Goal: Task Accomplishment & Management: Use online tool/utility

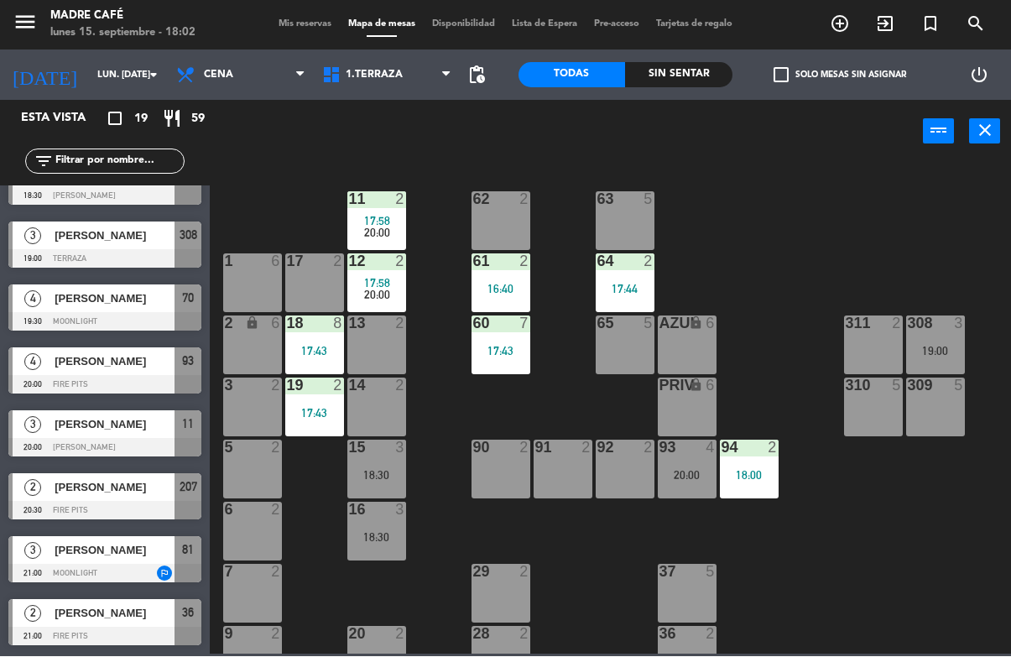
scroll to position [727, 0]
click at [156, 565] on div at bounding box center [104, 574] width 193 height 18
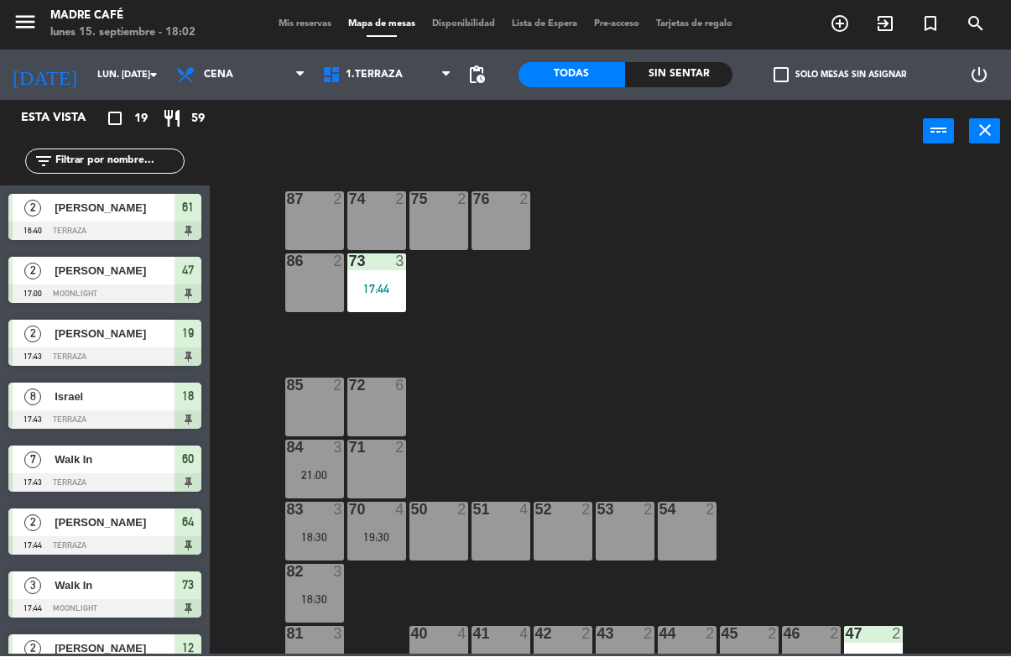
scroll to position [0, 0]
click at [222, 205] on div "87 2 74 2 75 2 76 2 86 2 73 3 17:44 72 6 85 2 71 2 84 3 21:00 70 4 19:30 83 3 1…" at bounding box center [615, 408] width 791 height 492
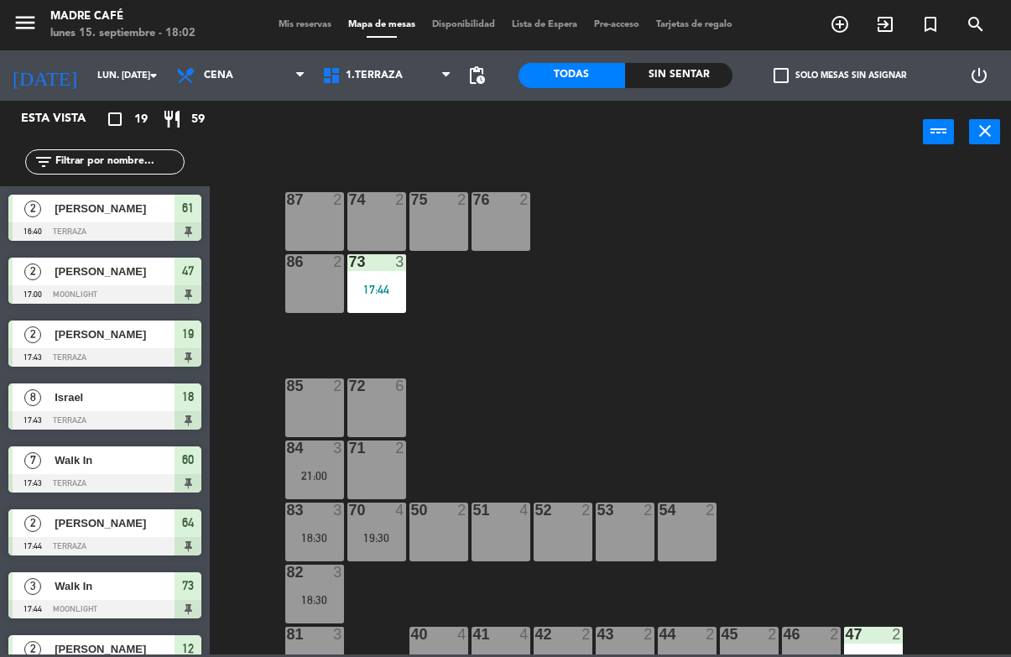
click at [189, 220] on div "61" at bounding box center [187, 209] width 27 height 28
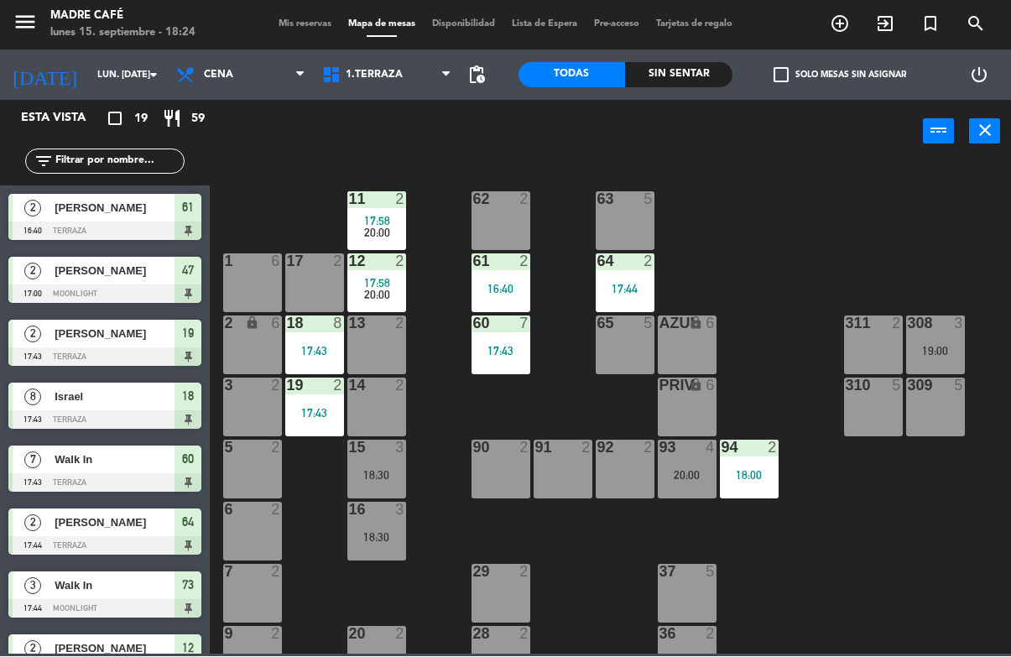
click at [886, 21] on icon "exit_to_app" at bounding box center [885, 24] width 20 height 20
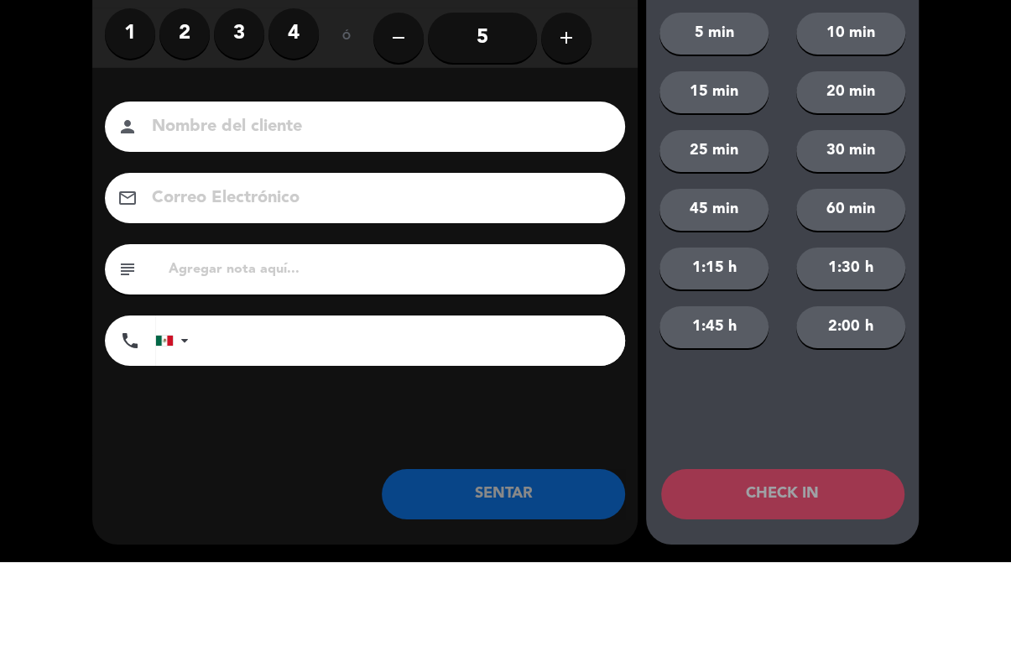
click at [243, 104] on label "3" at bounding box center [239, 129] width 50 height 50
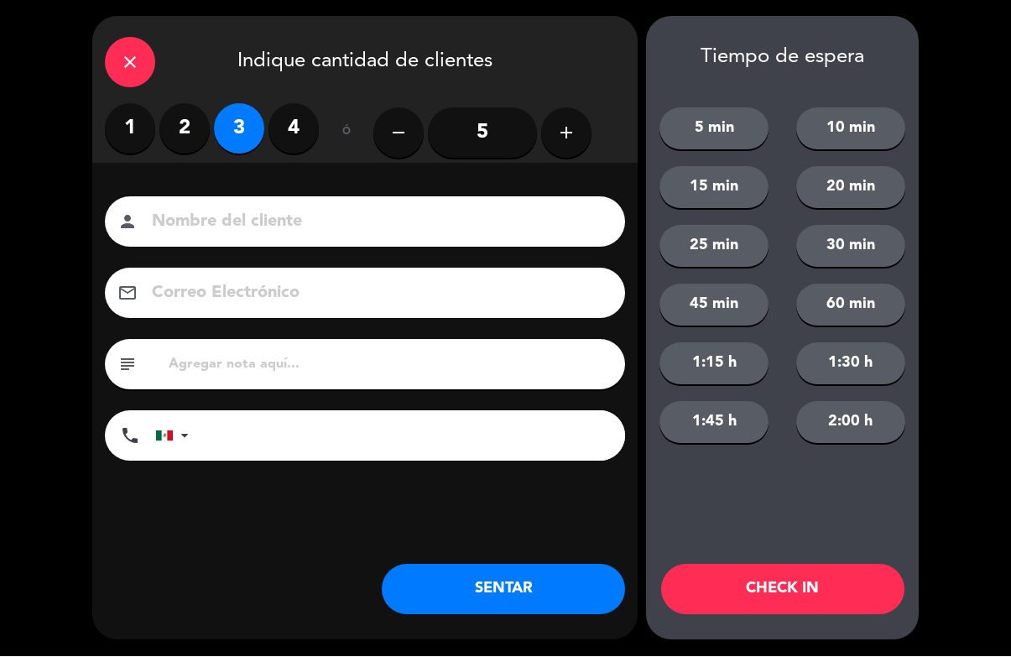
click at [809, 597] on button "CHECK IN" at bounding box center [782, 590] width 243 height 50
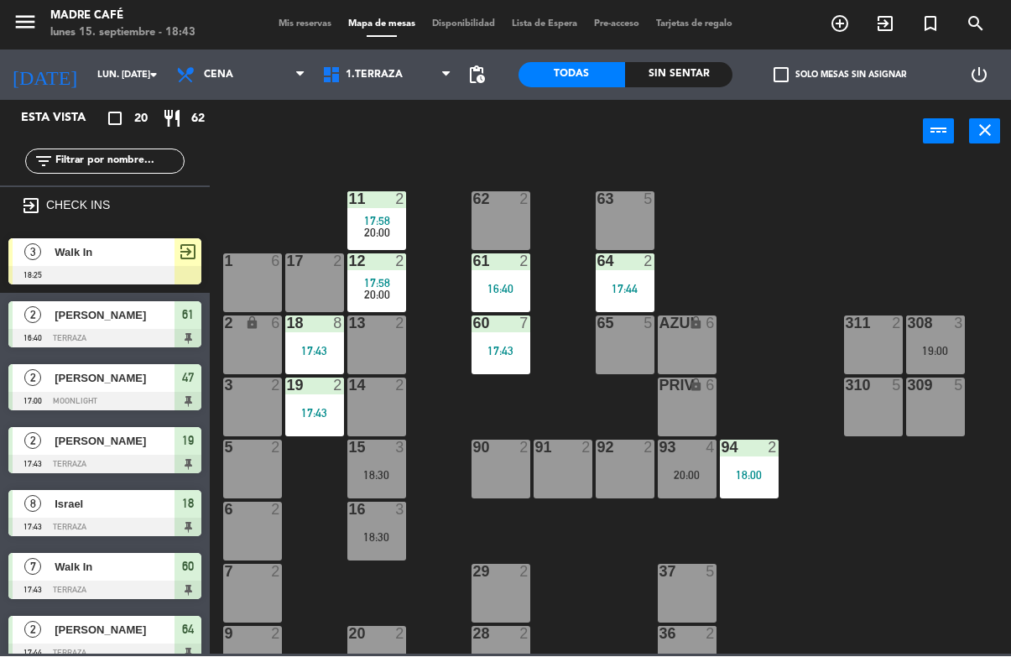
click at [835, 23] on icon "add_circle_outline" at bounding box center [840, 24] width 20 height 20
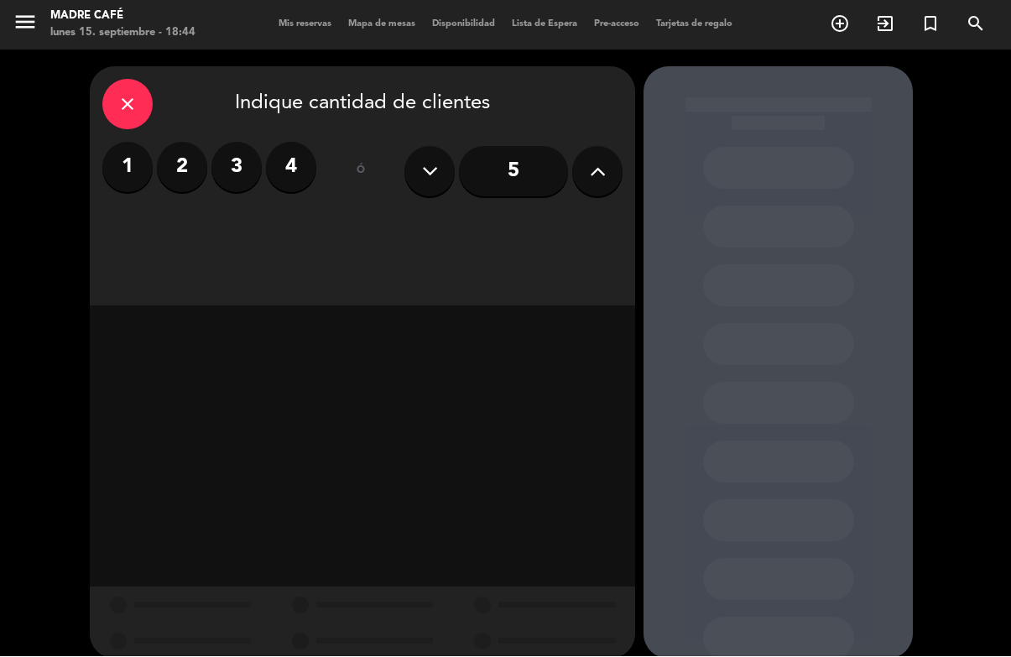
click at [180, 162] on label "2" at bounding box center [182, 168] width 50 height 50
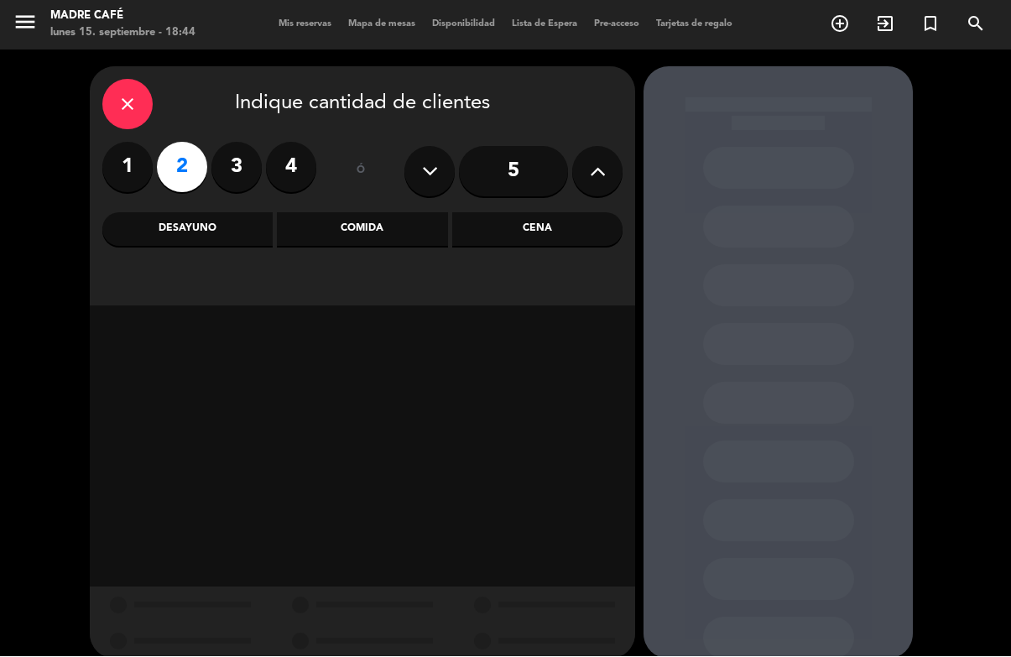
click at [219, 226] on div "Desayuno" at bounding box center [187, 230] width 170 height 34
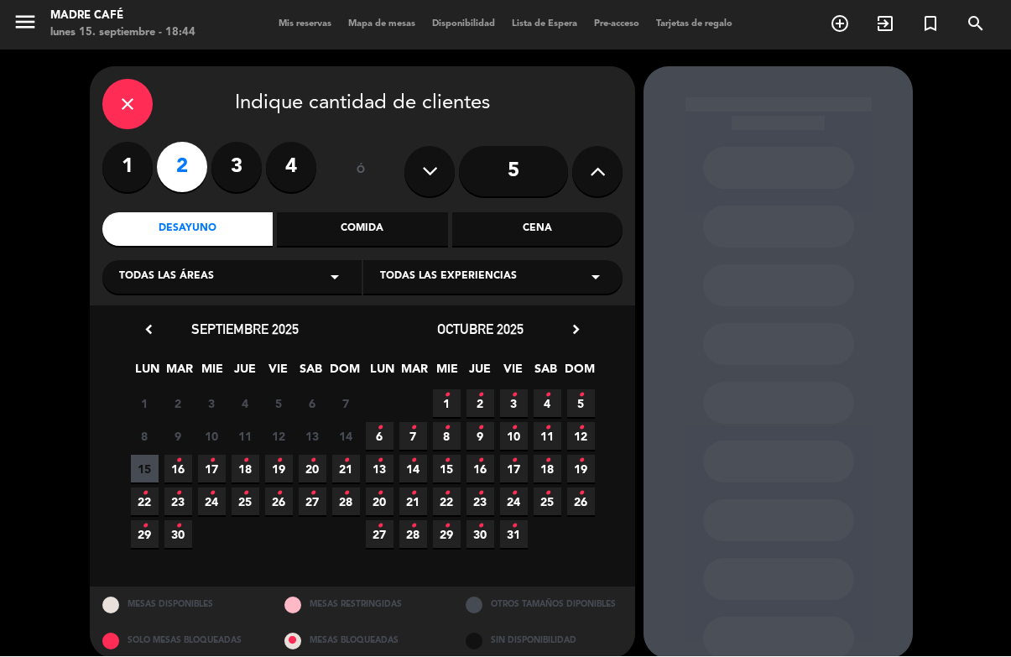
click at [320, 159] on div "1 2 3 4 ó 5" at bounding box center [362, 172] width 520 height 59
click at [289, 165] on label "4" at bounding box center [291, 168] width 50 height 50
click at [594, 393] on span "5 •" at bounding box center [581, 404] width 28 height 28
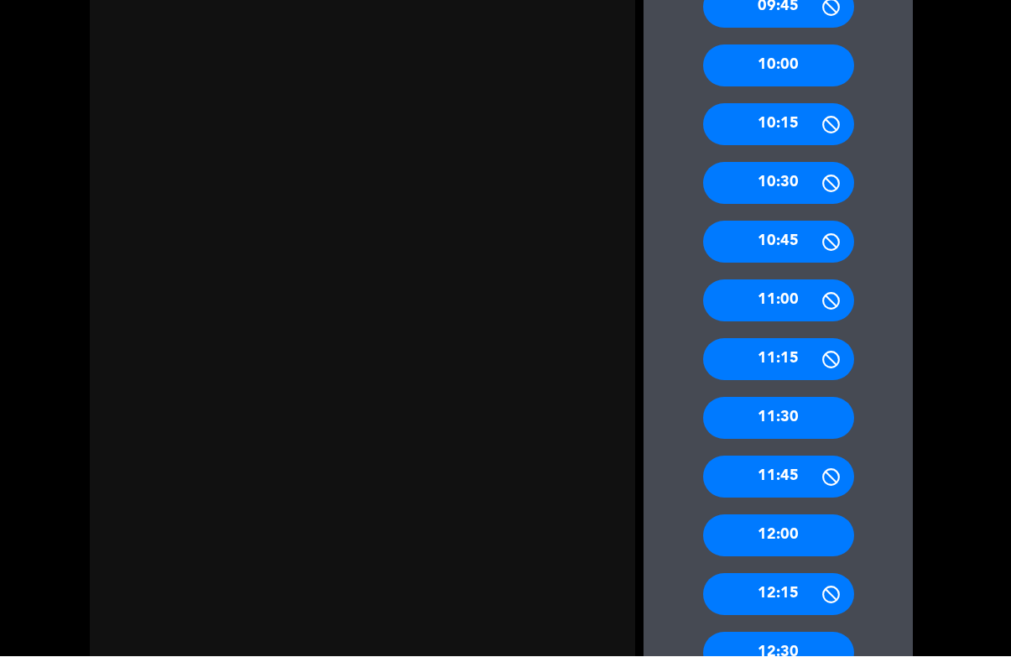
scroll to position [674, 0]
click at [805, 515] on div "12:00" at bounding box center [778, 536] width 151 height 42
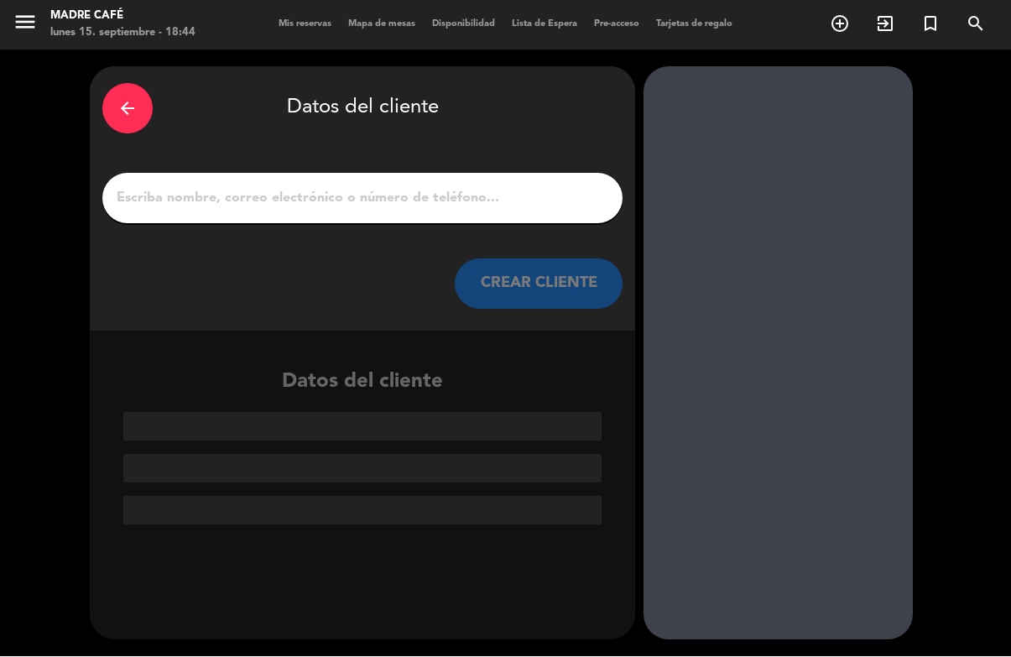
click at [414, 187] on input "1" at bounding box center [362, 198] width 495 height 23
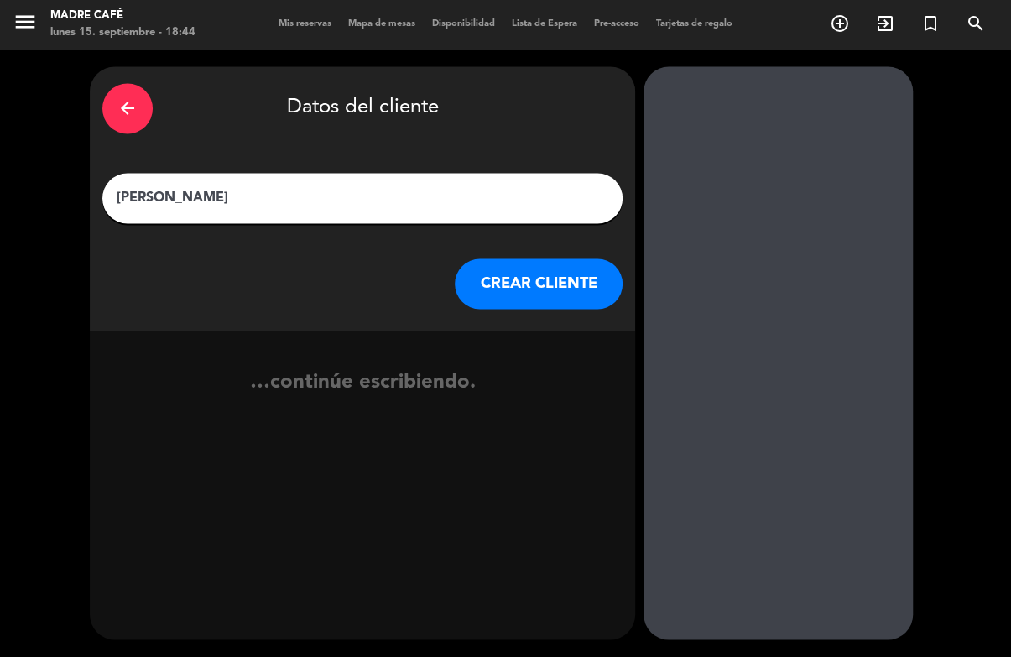
type input "[PERSON_NAME]"
click at [560, 259] on button "CREAR CLIENTE" at bounding box center [539, 284] width 168 height 50
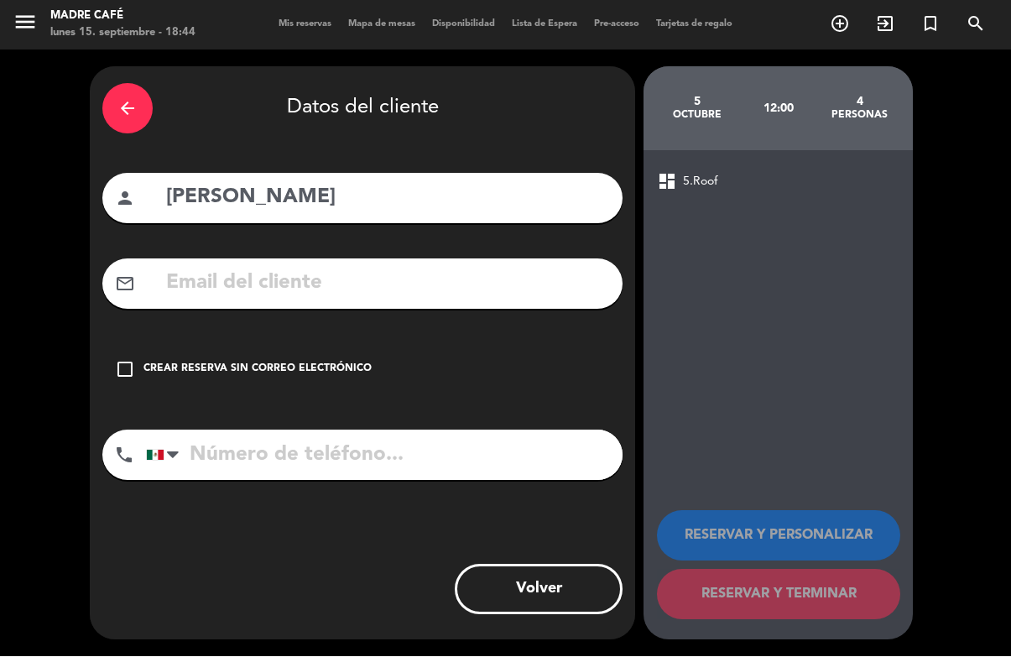
click at [131, 360] on icon "check_box_outline_blank" at bounding box center [125, 370] width 20 height 20
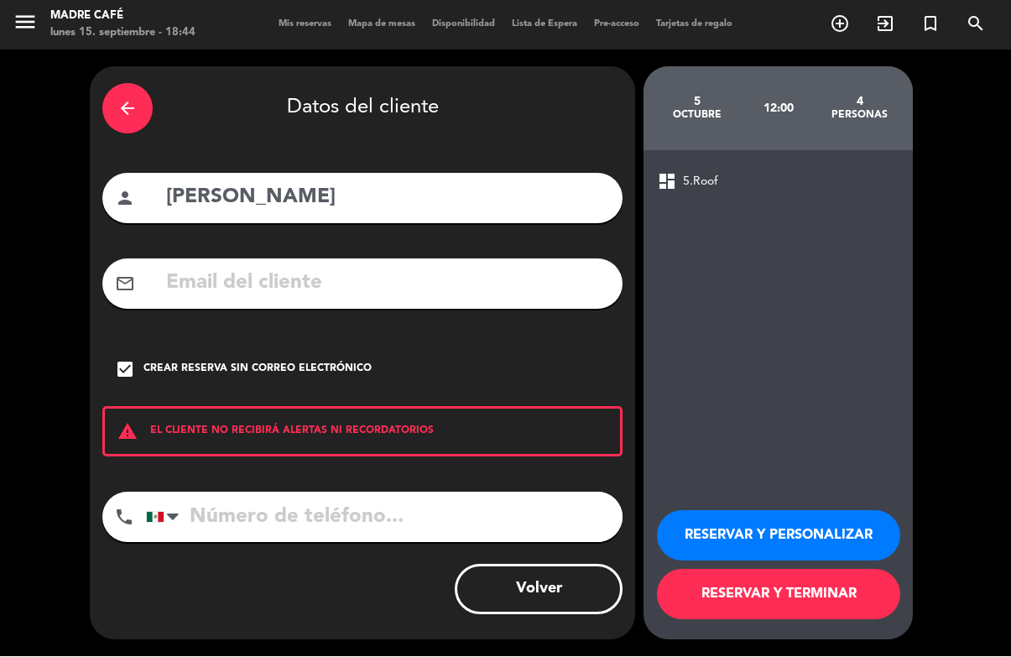
click at [315, 492] on input "tel" at bounding box center [384, 517] width 476 height 50
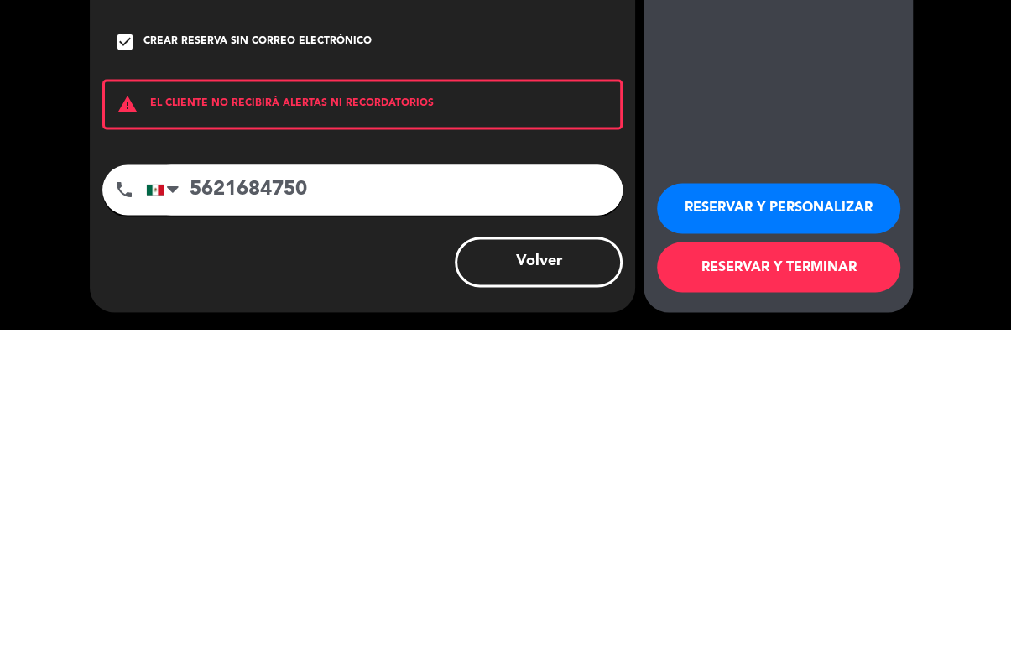
type input "5621684750"
click at [805, 151] on div "dashboard 5.Roof RESERVAR Y PERSONALIZAR RESERVAR Y TERMINAR" at bounding box center [777, 395] width 269 height 489
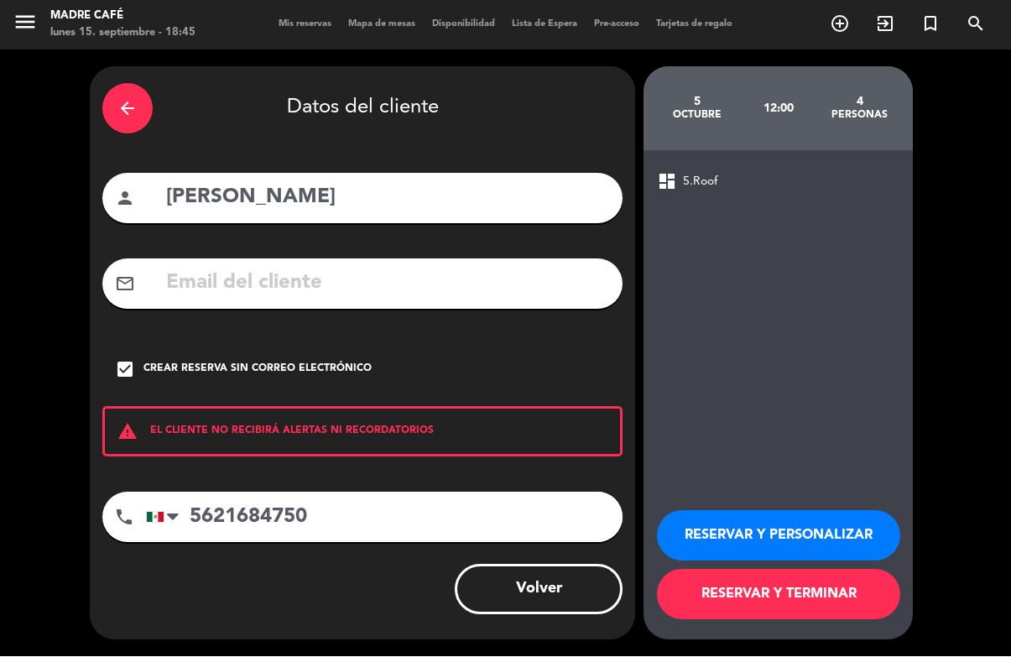
click at [794, 589] on button "RESERVAR Y TERMINAR" at bounding box center [778, 595] width 243 height 50
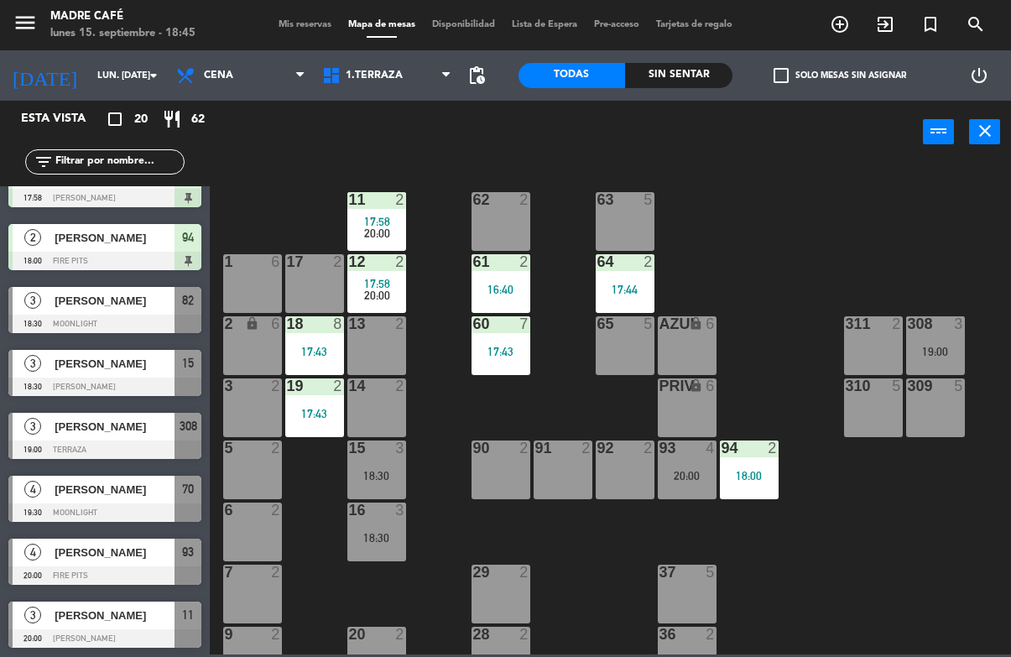
scroll to position [643, 0]
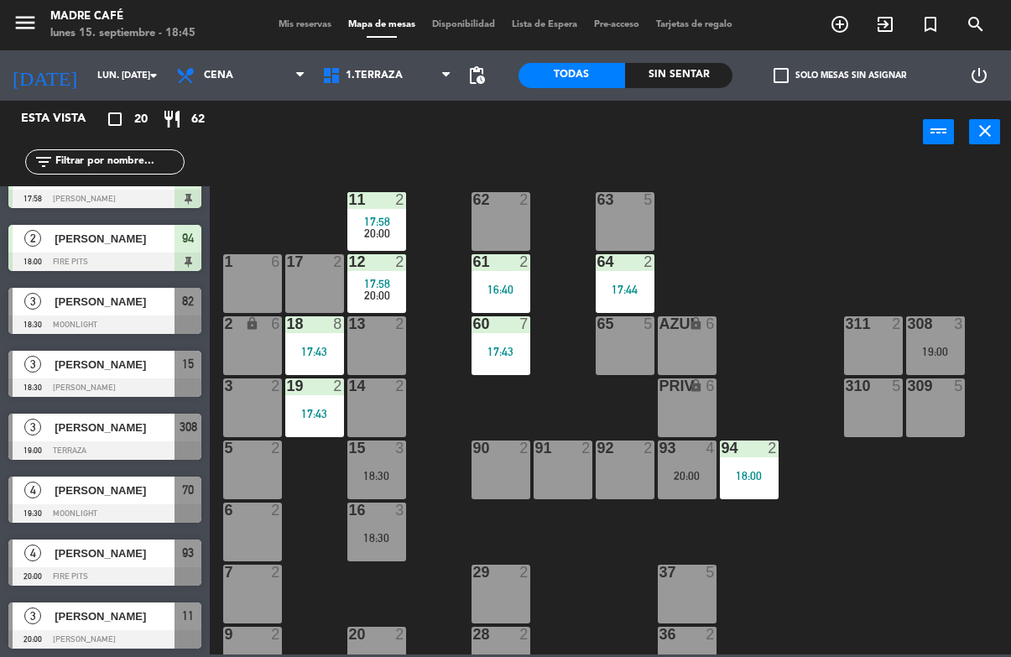
click at [70, 371] on span "[PERSON_NAME]" at bounding box center [115, 365] width 120 height 18
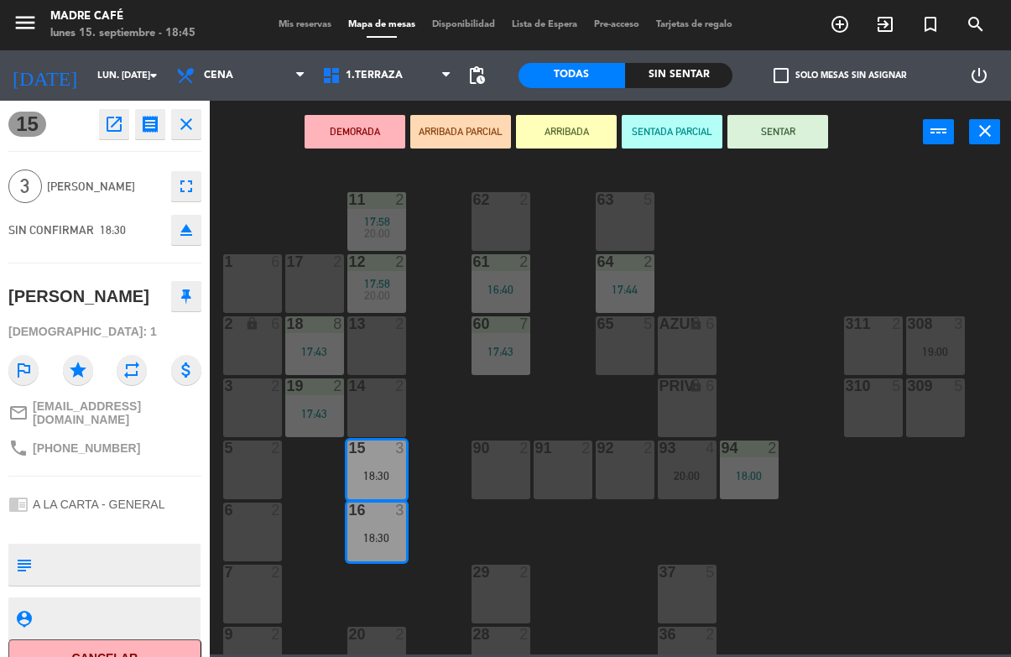
click at [564, 131] on button "ARRIBADA" at bounding box center [566, 132] width 101 height 34
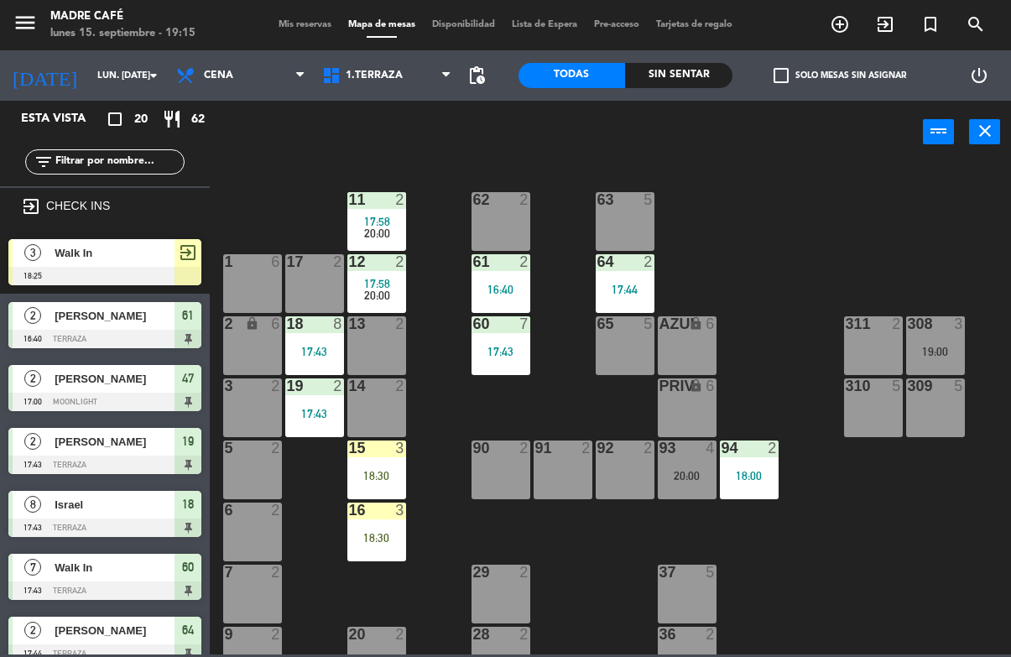
scroll to position [0, 0]
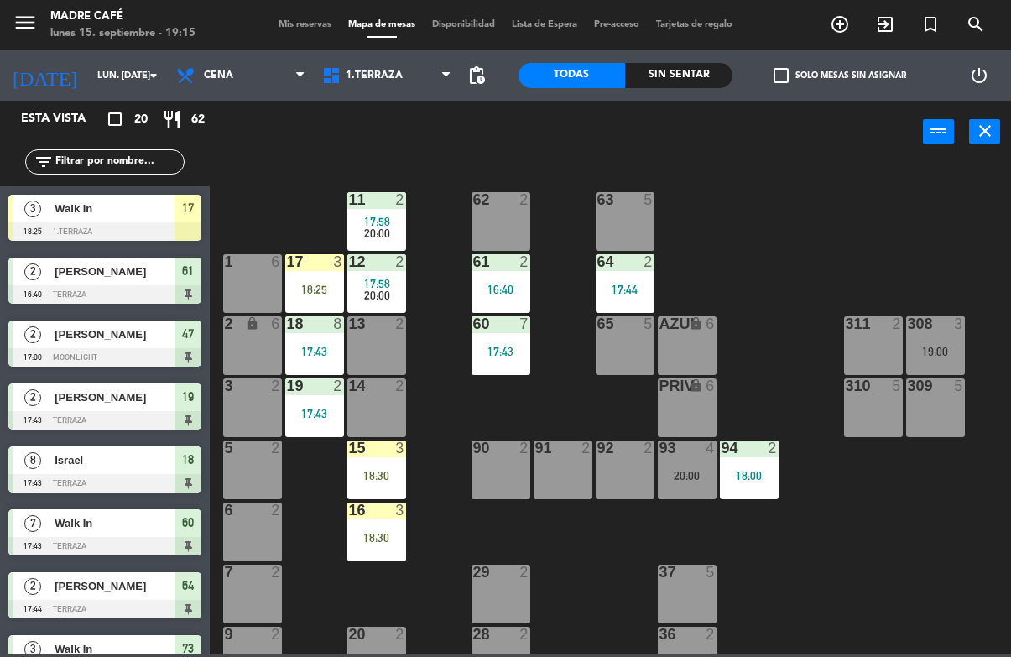
click at [322, 270] on div "17 3" at bounding box center [314, 262] width 59 height 17
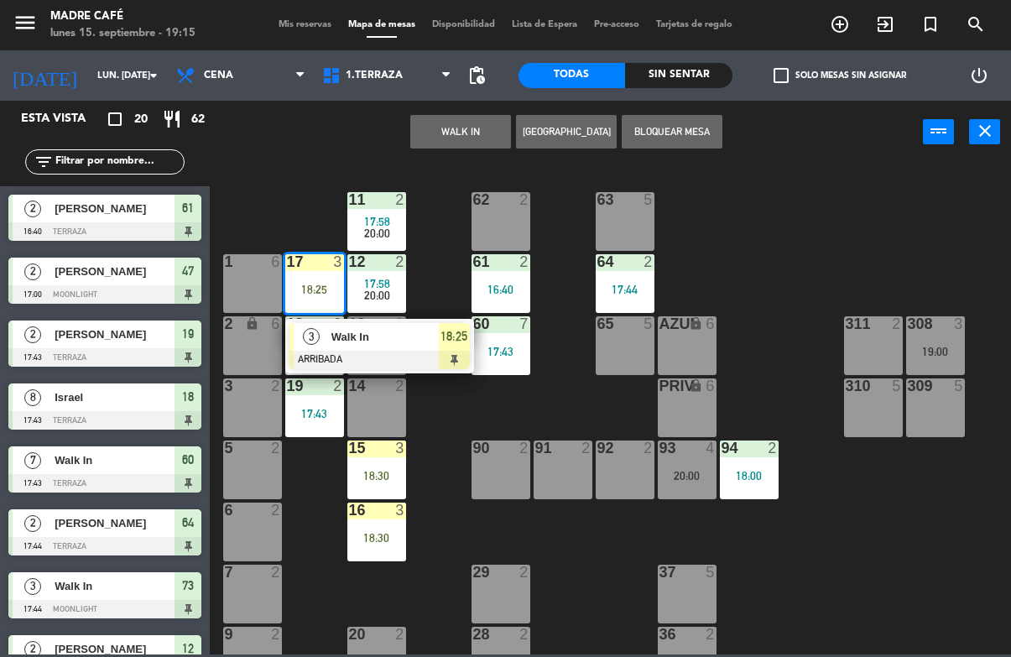
click at [459, 338] on span "18:25" at bounding box center [453, 336] width 27 height 20
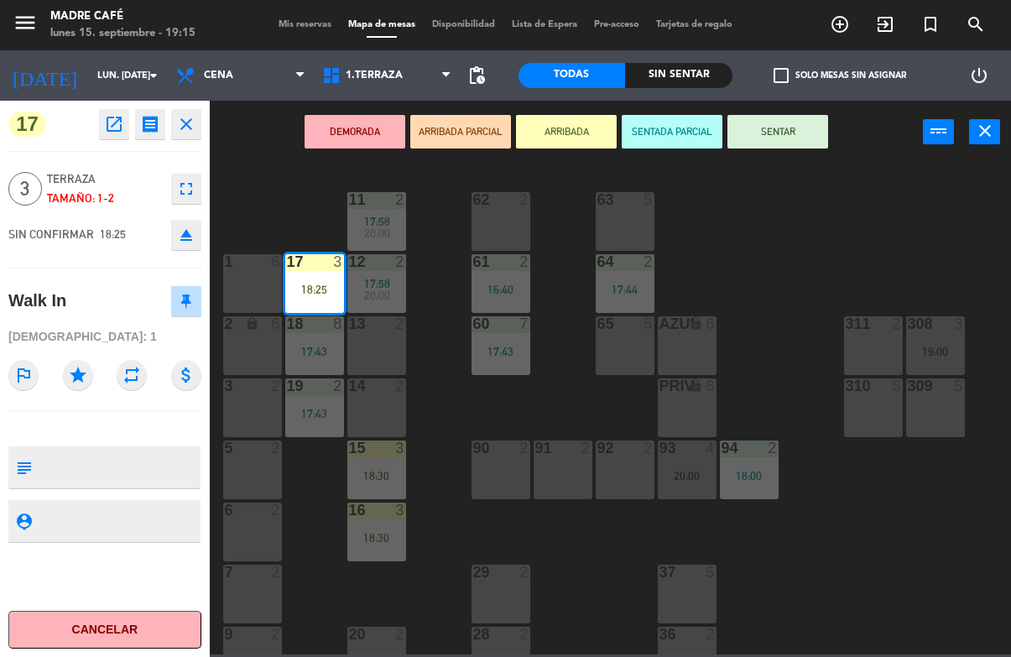
click at [782, 132] on button "SENTAR" at bounding box center [777, 132] width 101 height 34
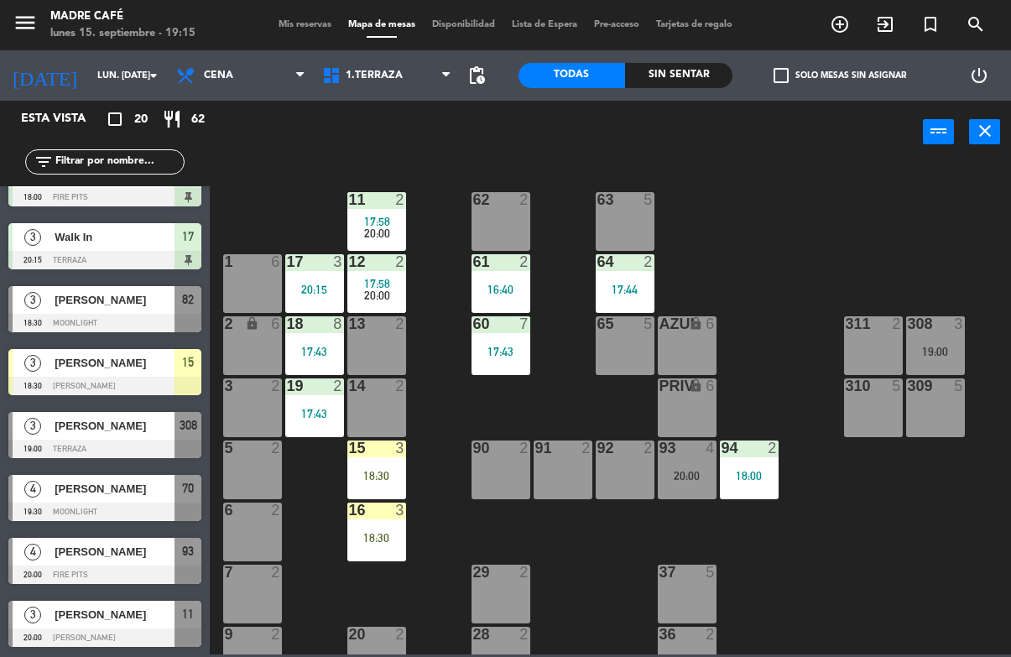
scroll to position [598, 0]
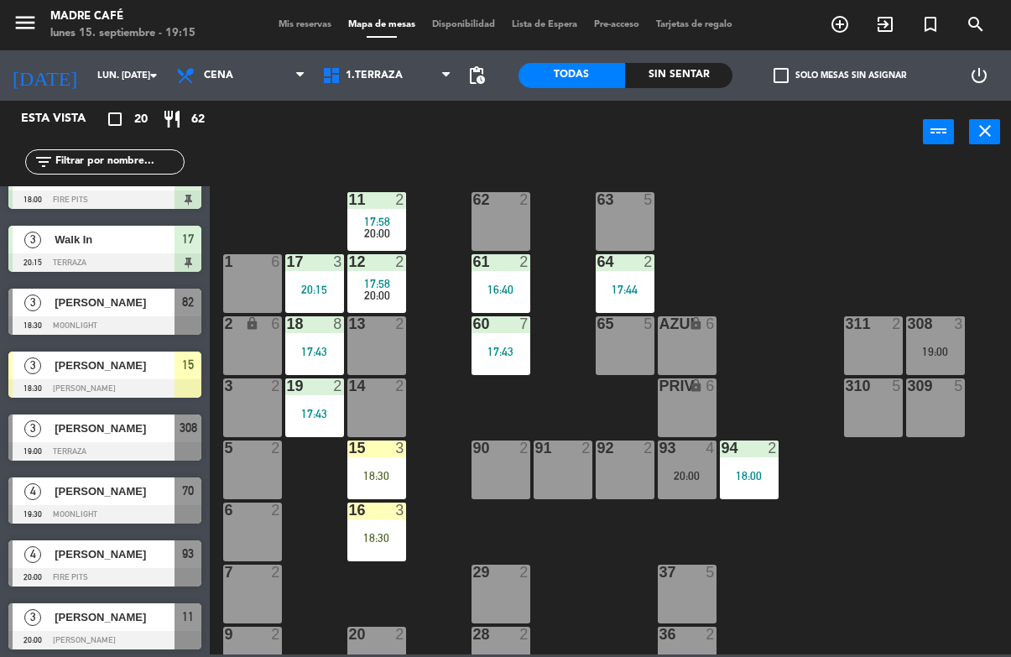
click at [191, 370] on span "15" at bounding box center [188, 365] width 12 height 20
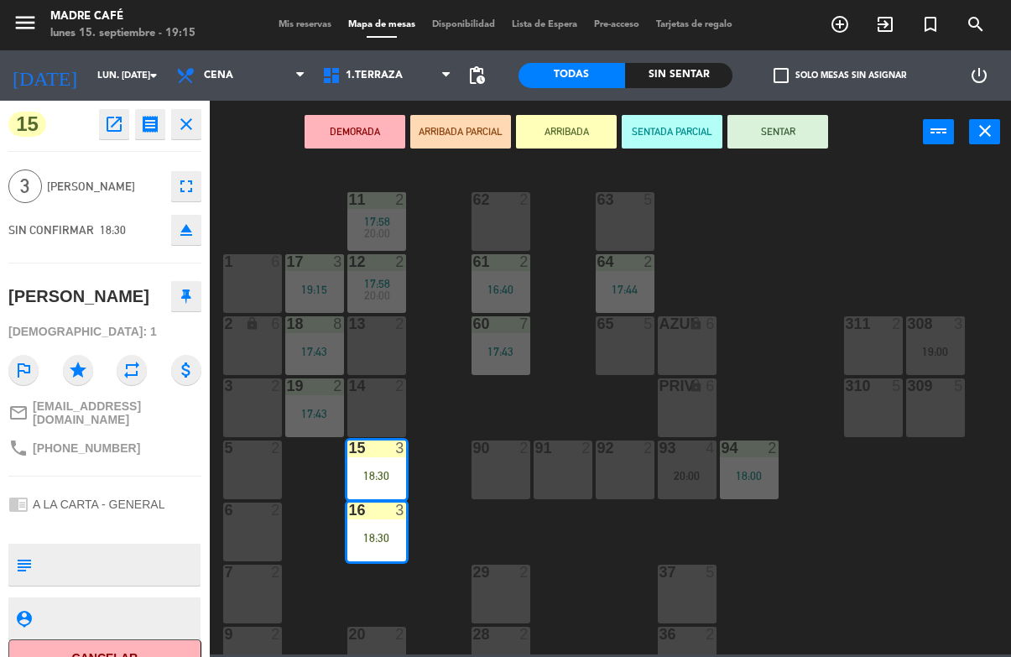
click at [785, 138] on button "SENTAR" at bounding box center [777, 132] width 101 height 34
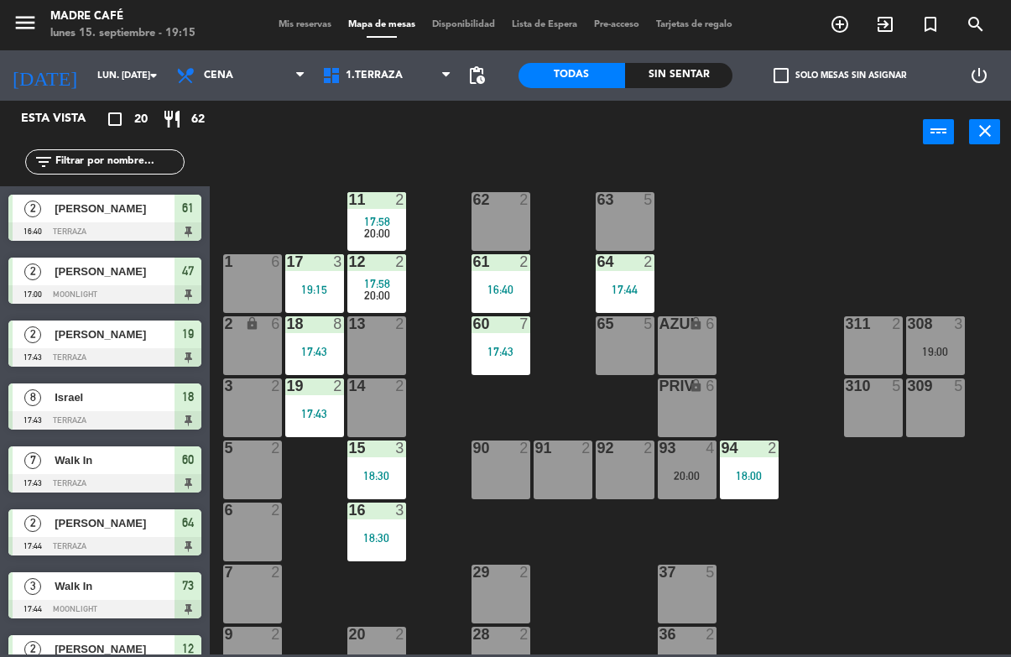
scroll to position [0, 0]
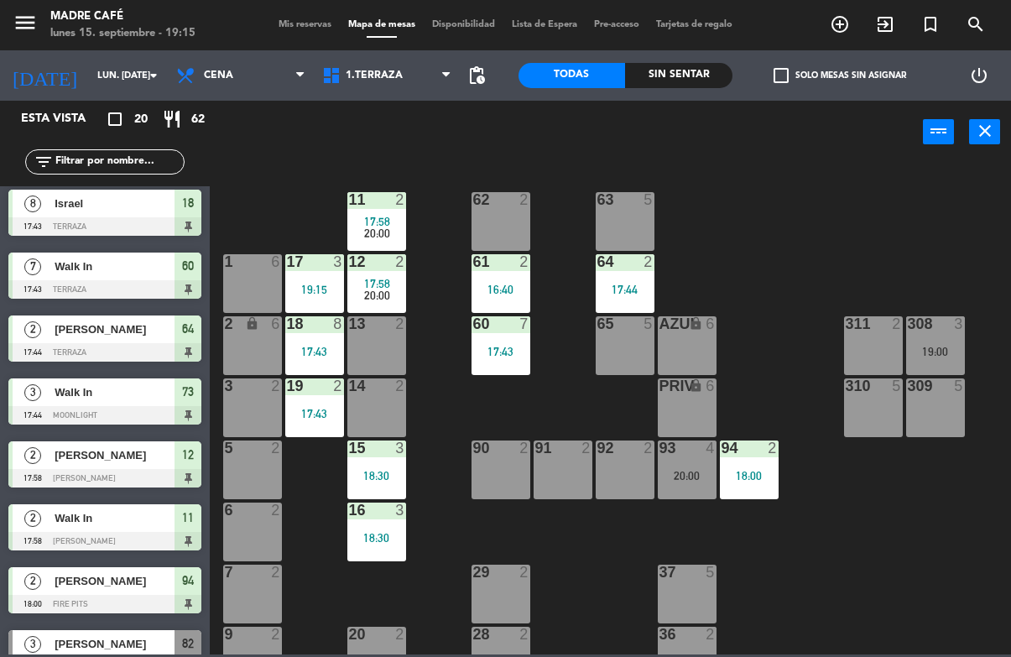
click at [892, 28] on icon "exit_to_app" at bounding box center [885, 24] width 20 height 20
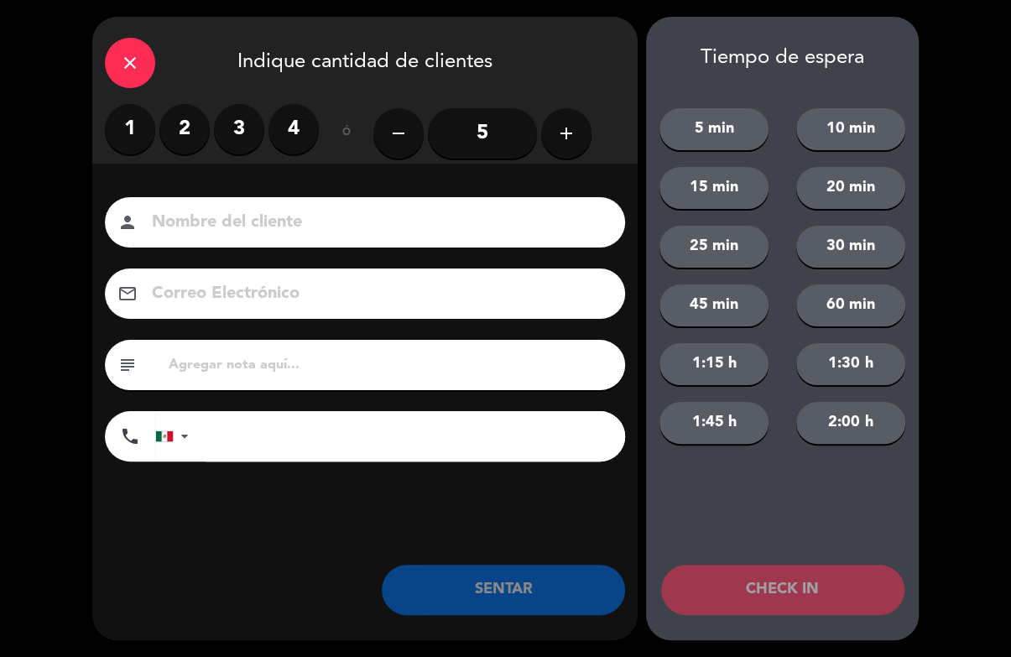
scroll to position [211, 0]
type input "[PERSON_NAME]"
click at [279, 143] on label "4" at bounding box center [293, 129] width 50 height 50
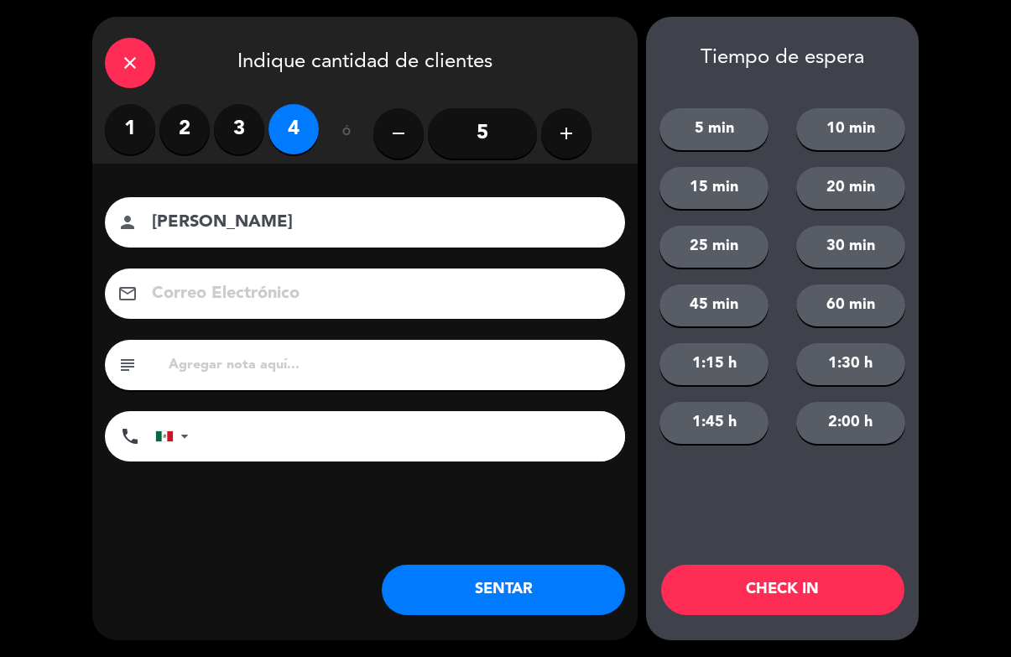
click at [824, 583] on button "CHECK IN" at bounding box center [782, 590] width 243 height 50
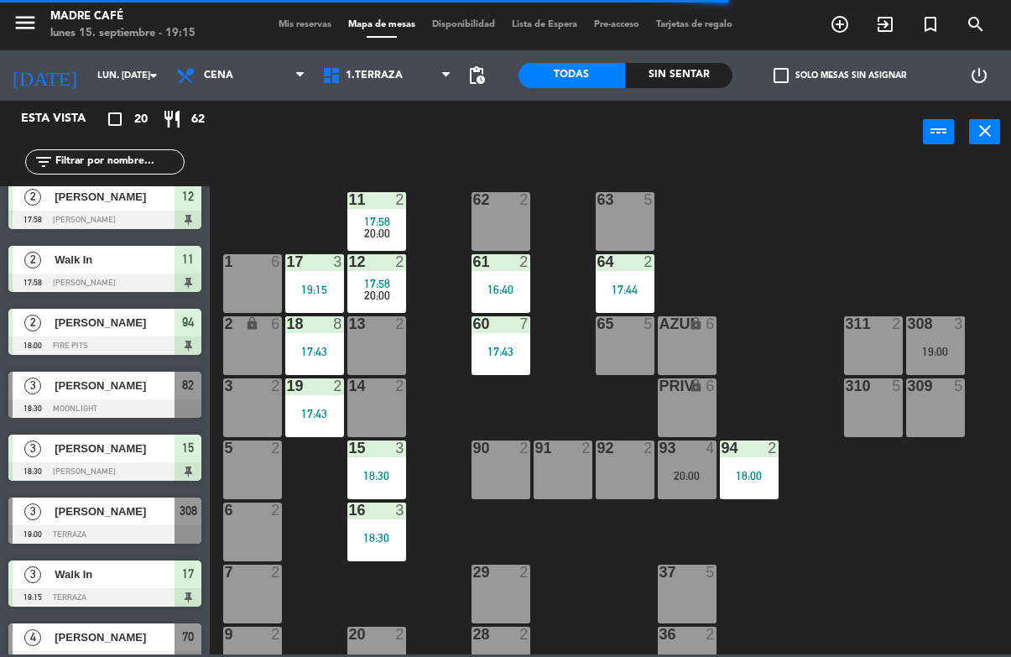
scroll to position [458, 0]
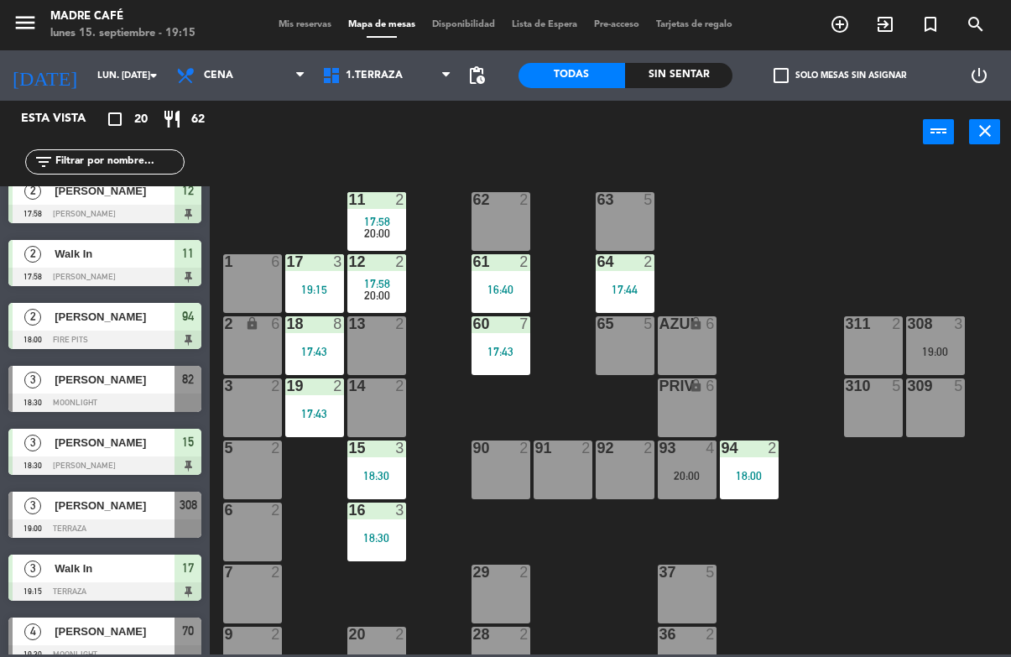
click at [96, 390] on div "[PERSON_NAME]" at bounding box center [114, 380] width 122 height 28
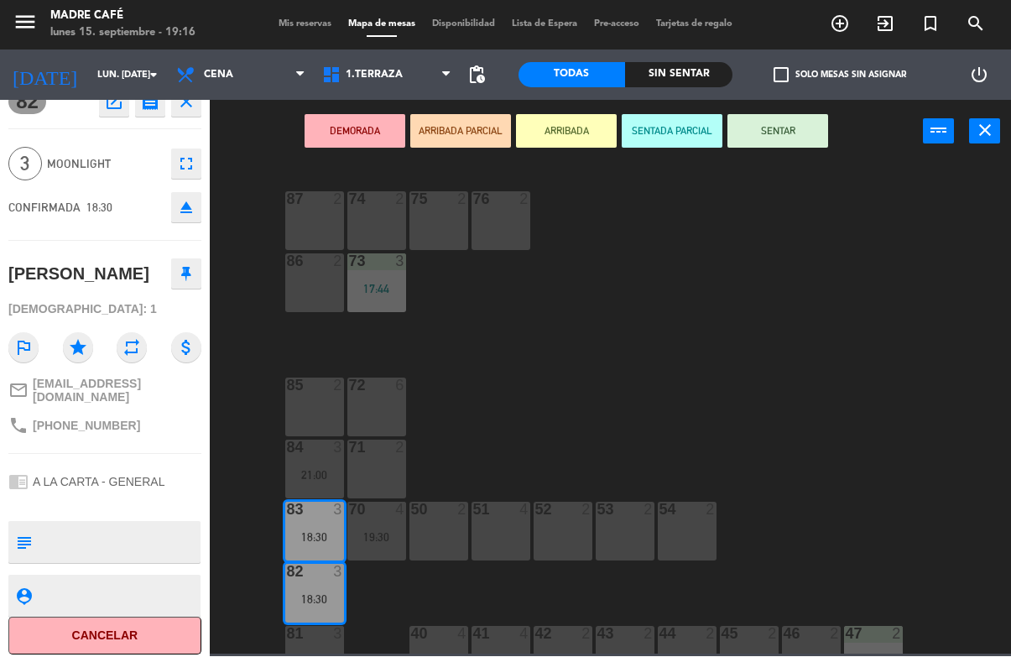
scroll to position [21, 0]
click at [121, 626] on button "Cancelar" at bounding box center [104, 637] width 193 height 38
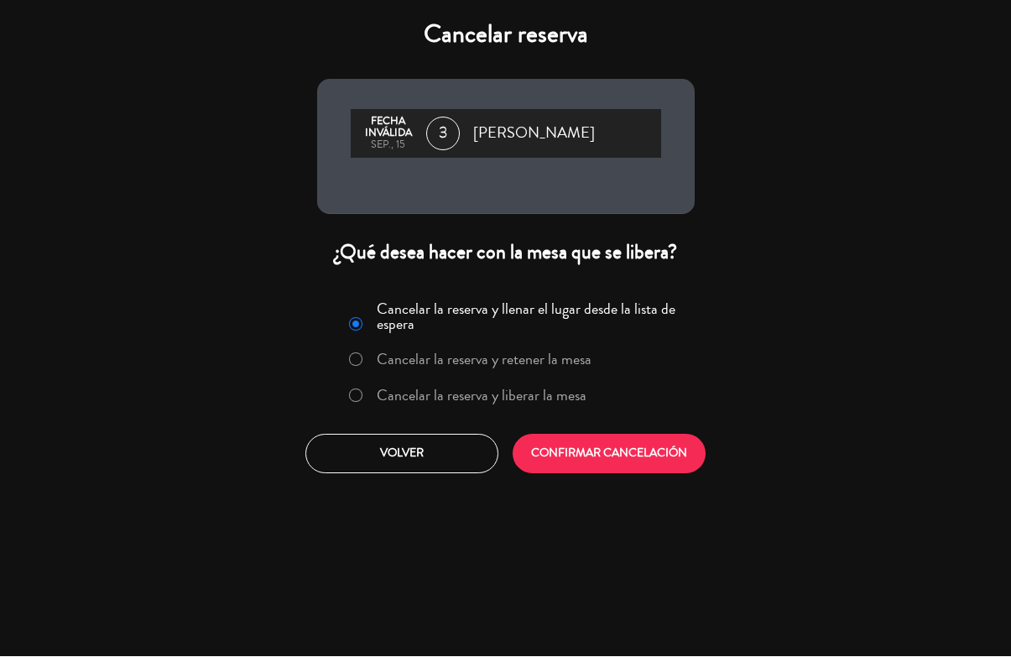
click at [359, 393] on input "Cancelar la reserva y liberar la mesa" at bounding box center [354, 394] width 11 height 11
radio input "true"
click at [622, 466] on button "CONFIRMAR CANCELACIÓN" at bounding box center [608, 453] width 193 height 39
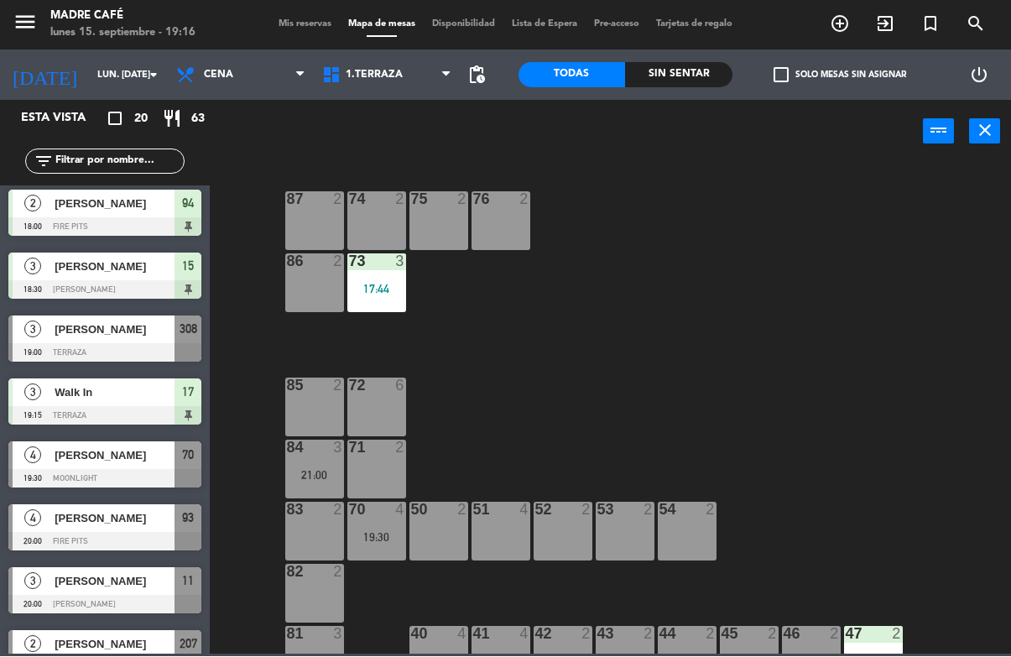
scroll to position [679, 0]
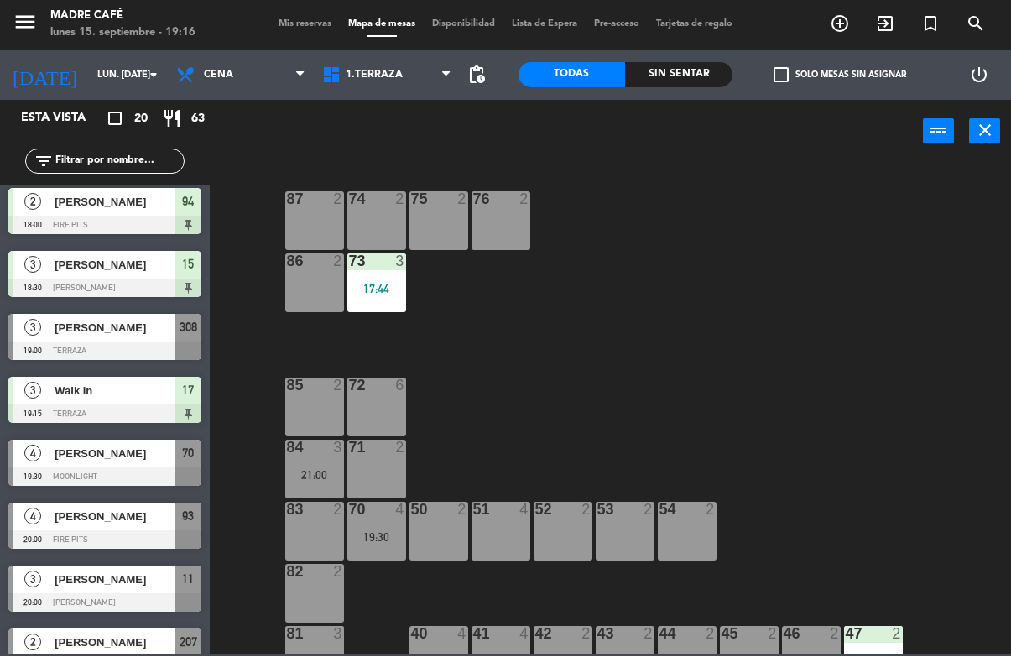
click at [102, 338] on div "[PERSON_NAME]" at bounding box center [114, 329] width 122 height 28
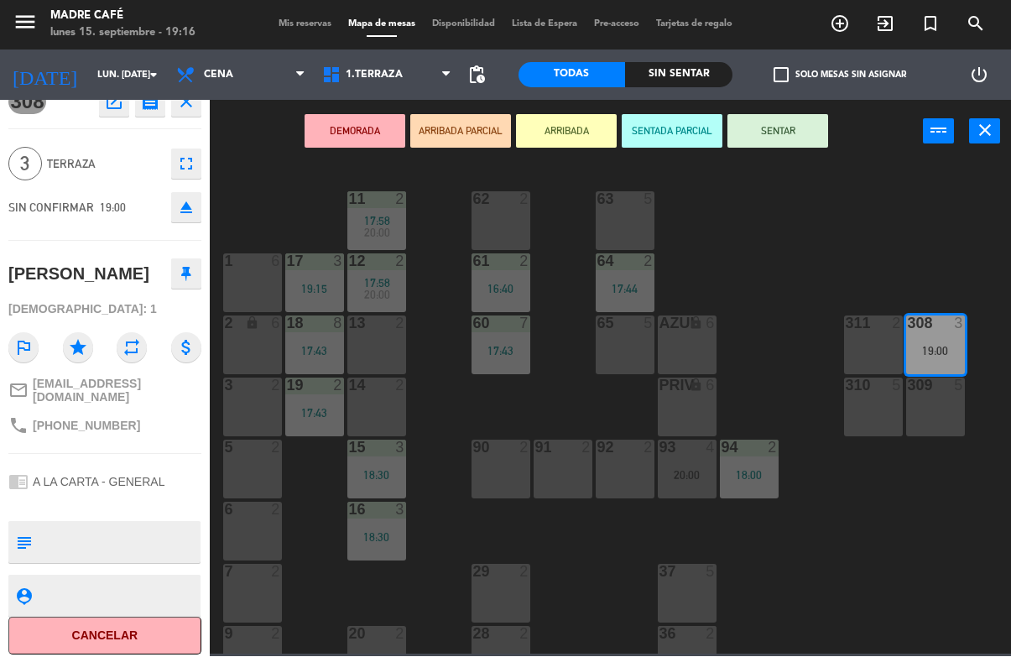
scroll to position [21, 0]
click at [114, 638] on button "Cancelar" at bounding box center [104, 637] width 193 height 38
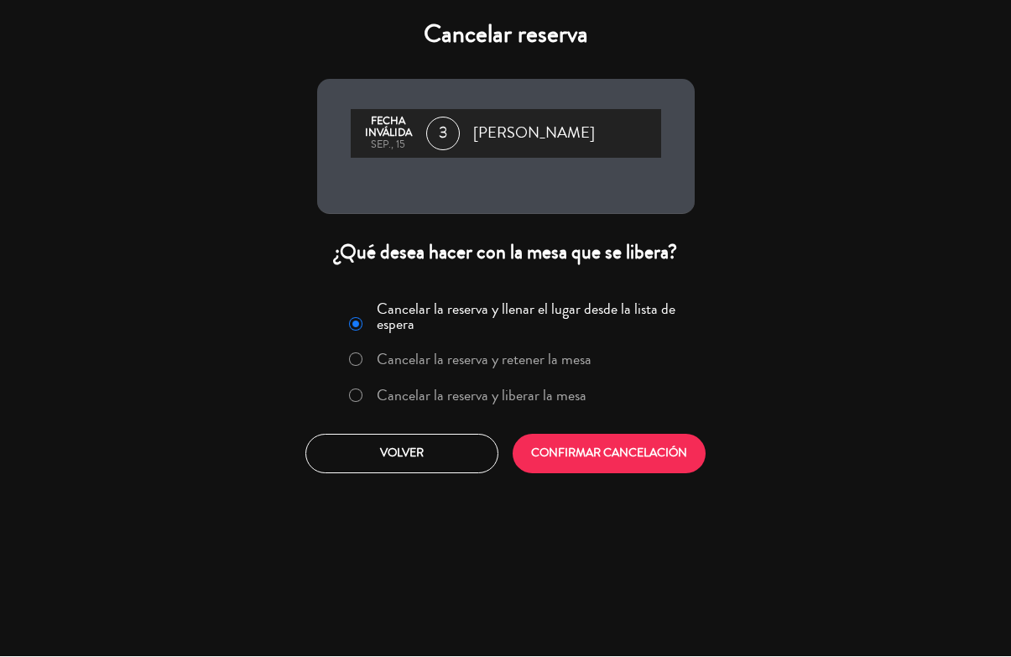
click at [356, 399] on input "Cancelar la reserva y liberar la mesa" at bounding box center [354, 394] width 11 height 11
radio input "true"
click at [631, 459] on button "CONFIRMAR CANCELACIÓN" at bounding box center [608, 453] width 193 height 39
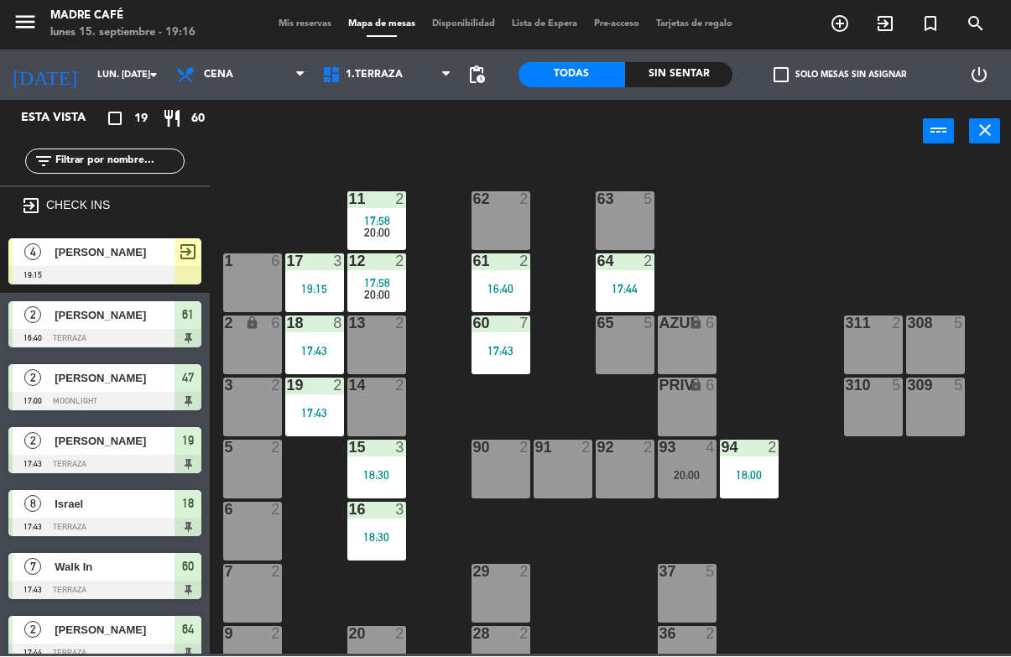
scroll to position [0, 0]
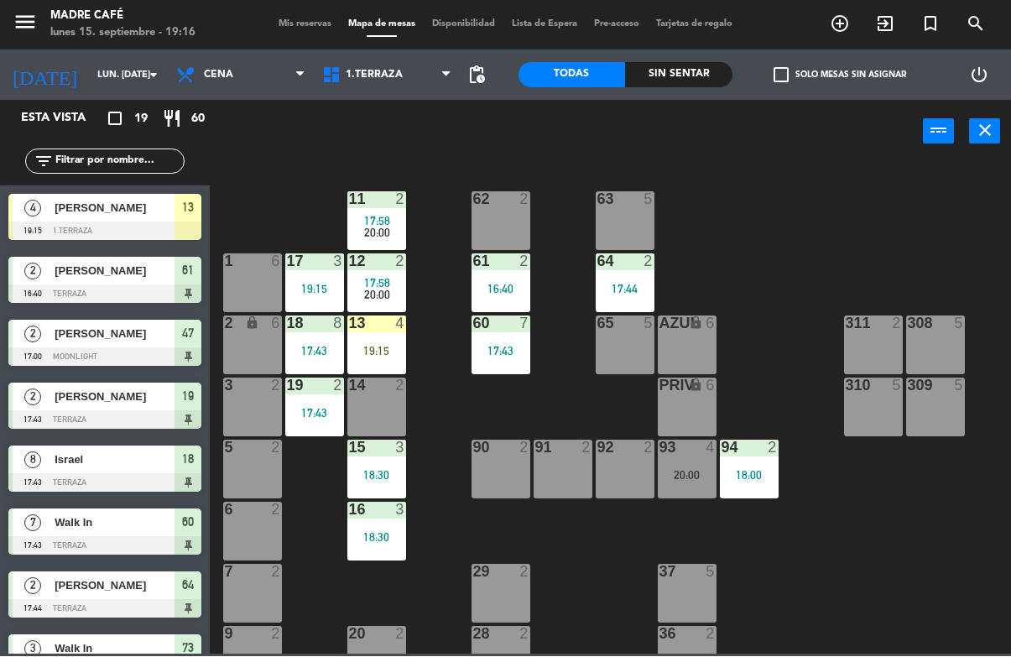
click at [377, 341] on div "13 4 19:15" at bounding box center [376, 345] width 59 height 59
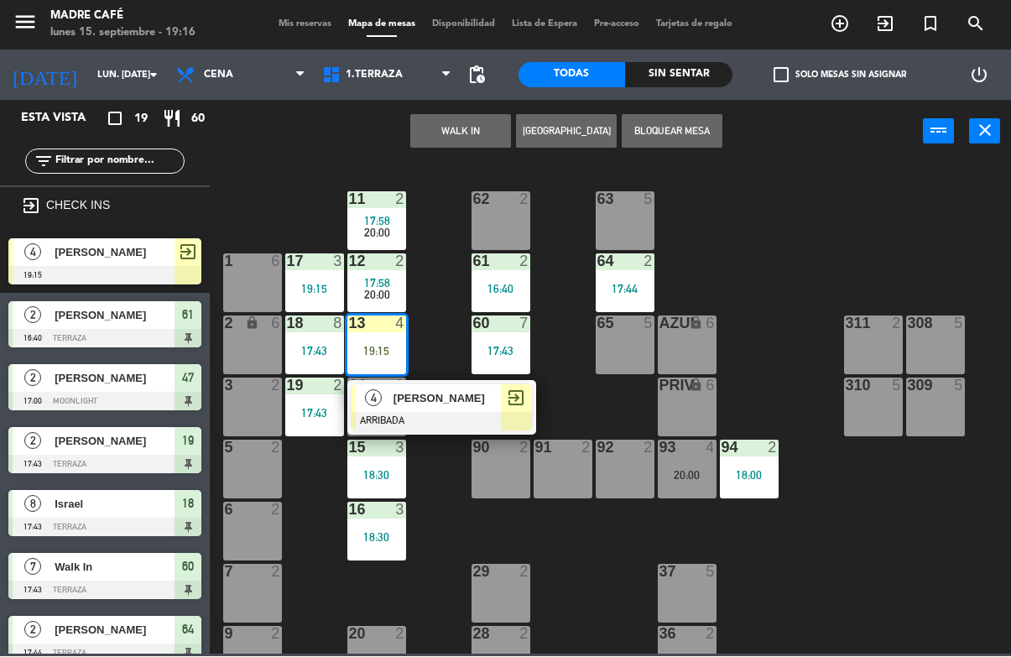
click at [523, 395] on span "exit_to_app" at bounding box center [516, 398] width 20 height 20
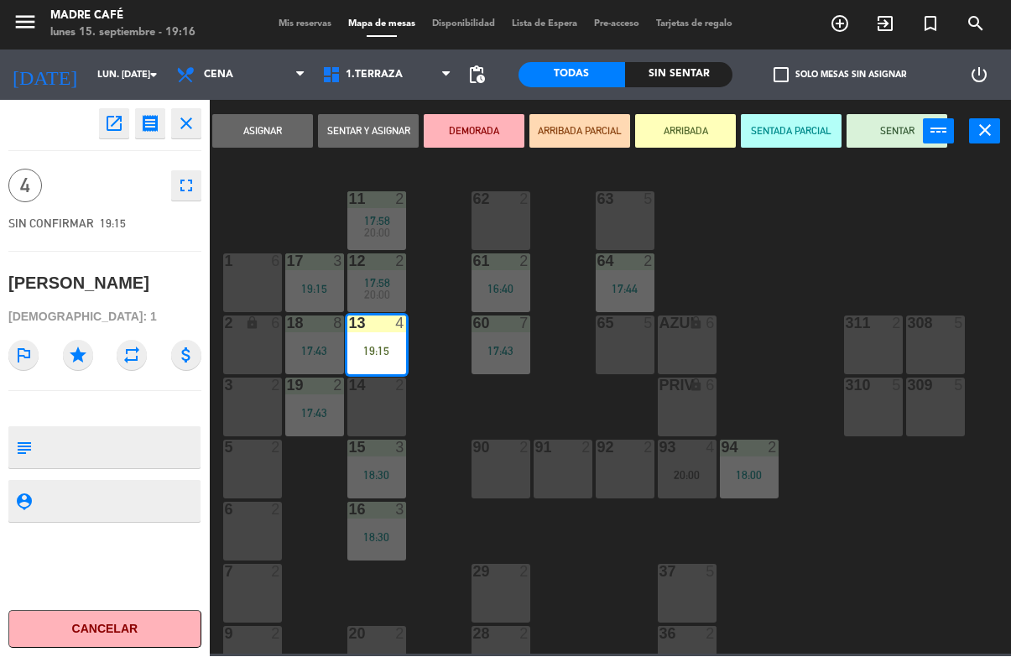
click at [882, 128] on button "SENTAR" at bounding box center [896, 132] width 101 height 34
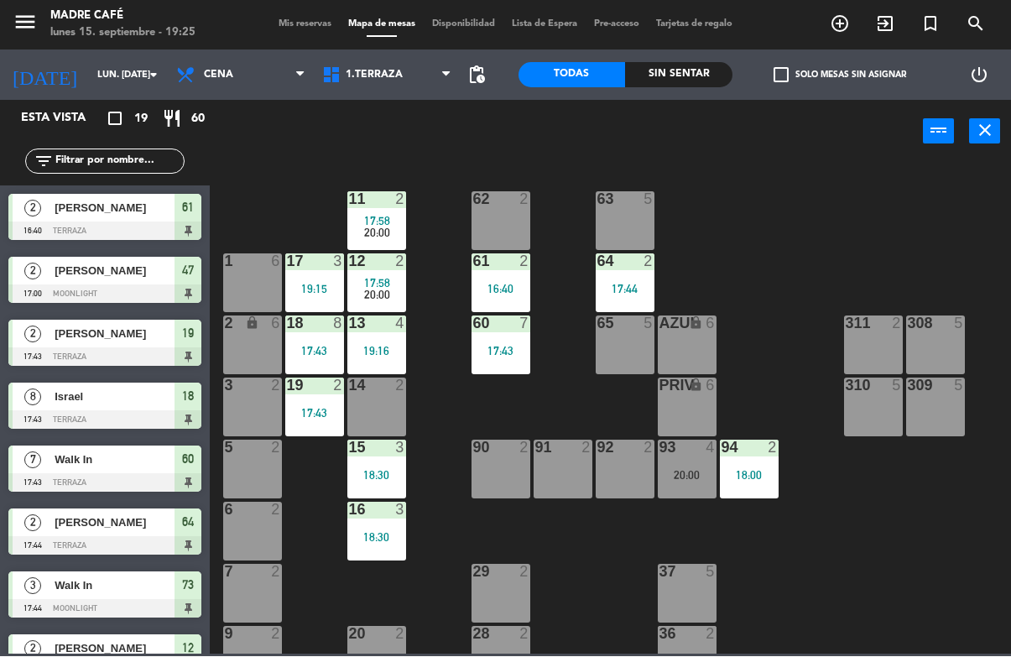
click at [877, 17] on icon "exit_to_app" at bounding box center [885, 24] width 20 height 20
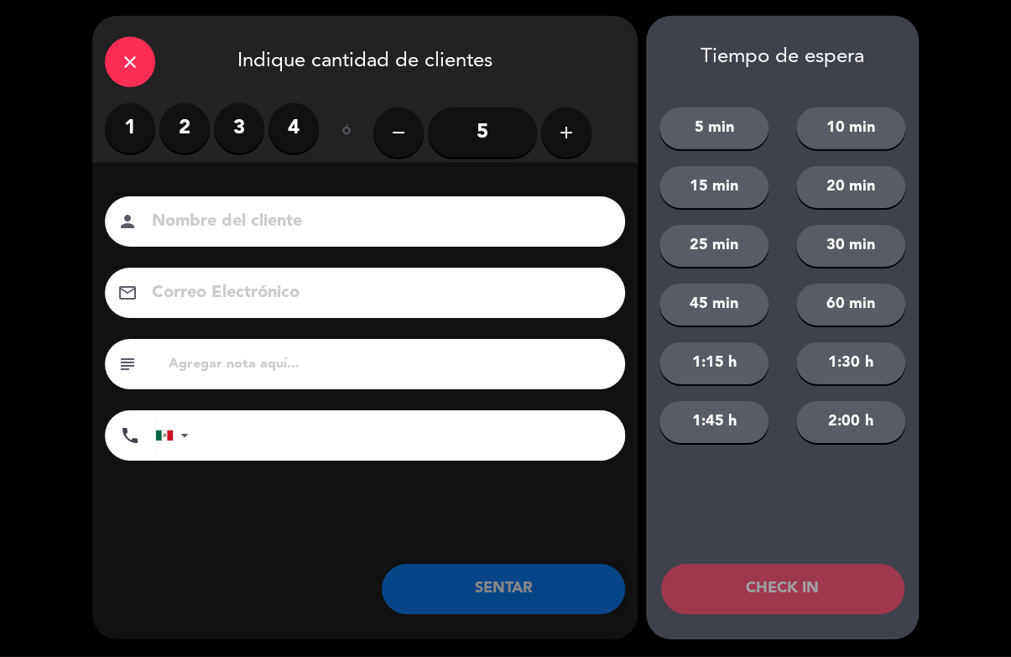
click at [122, 63] on icon "close" at bounding box center [130, 63] width 20 height 20
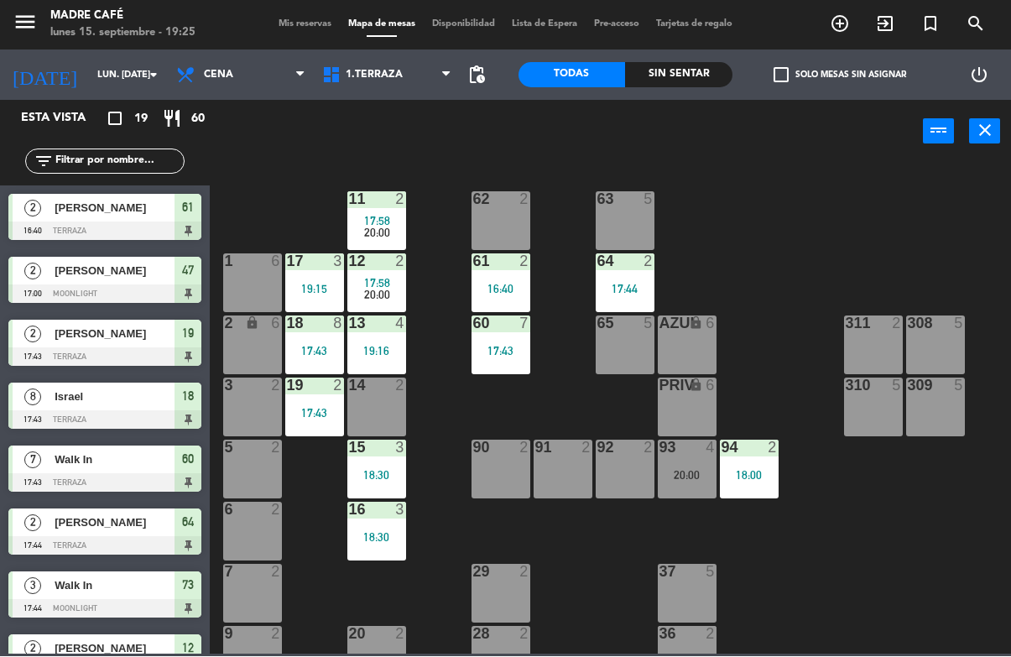
click at [185, 214] on span "61" at bounding box center [188, 208] width 12 height 20
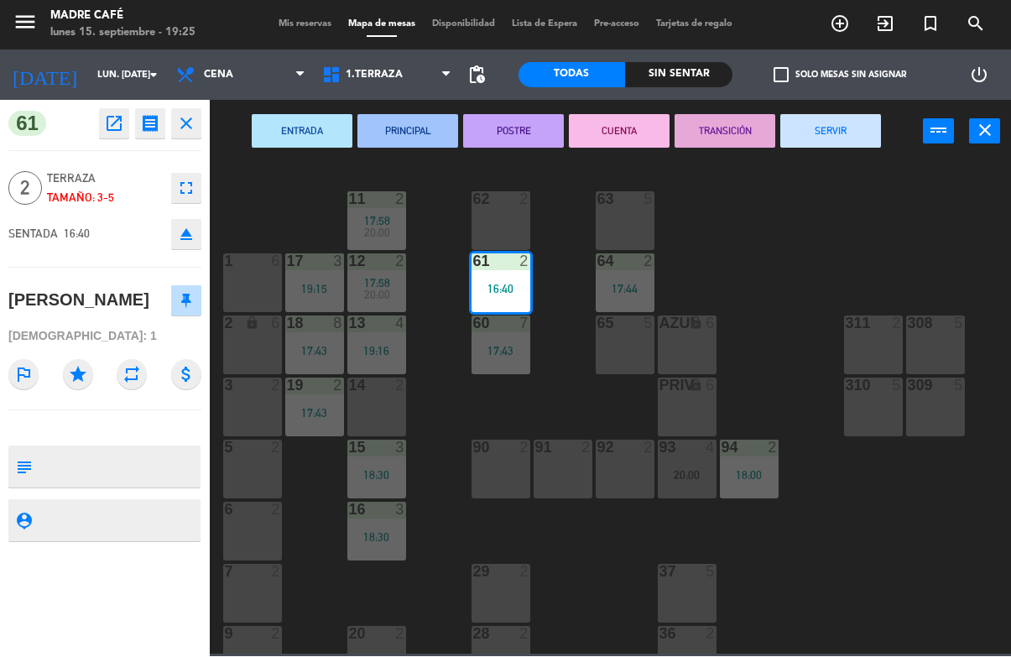
click at [848, 136] on button "SERVIR" at bounding box center [830, 132] width 101 height 34
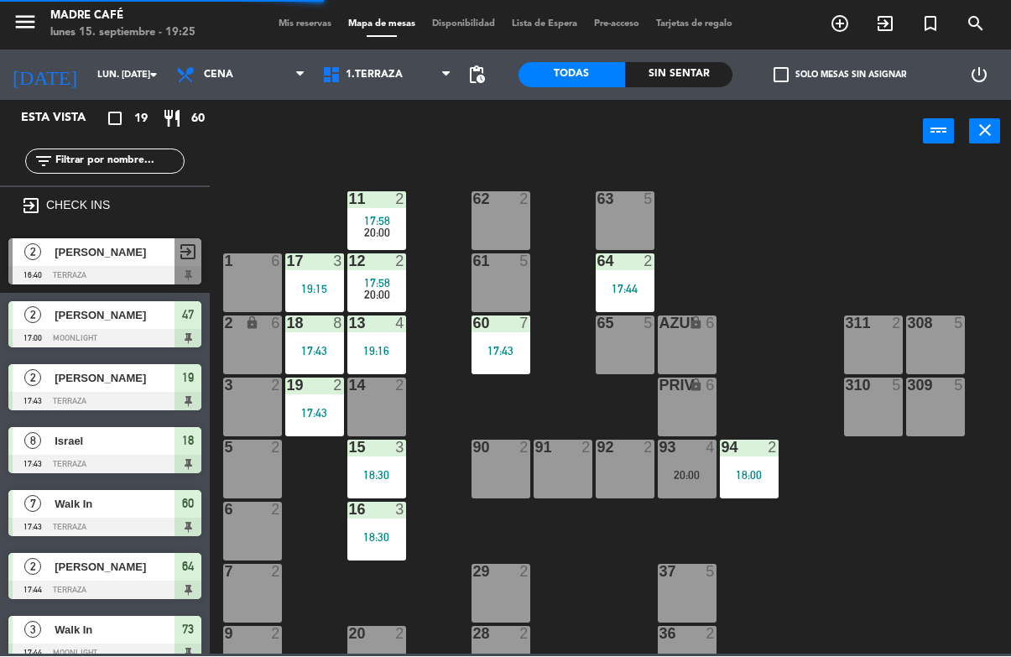
click at [192, 323] on span "47" at bounding box center [188, 315] width 12 height 20
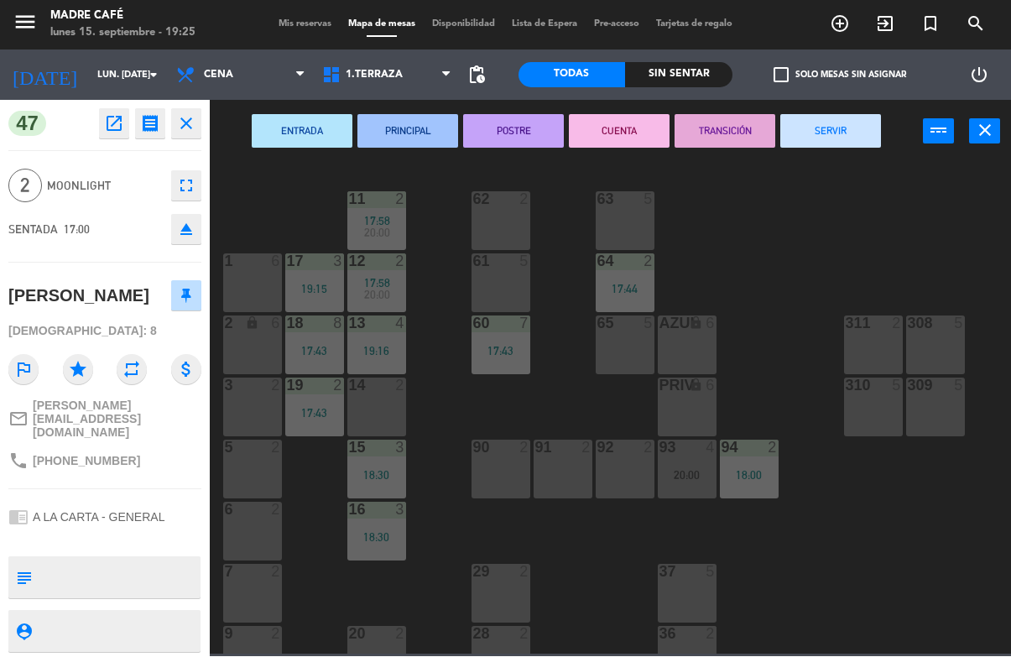
click at [851, 131] on button "SERVIR" at bounding box center [830, 132] width 101 height 34
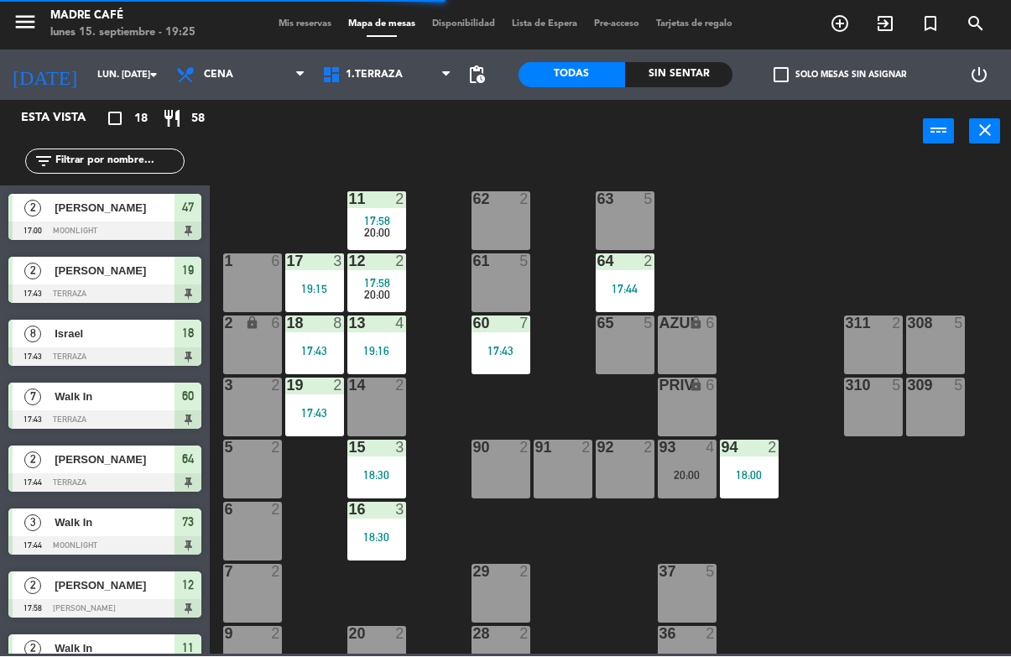
click at [192, 216] on span "47" at bounding box center [188, 208] width 12 height 20
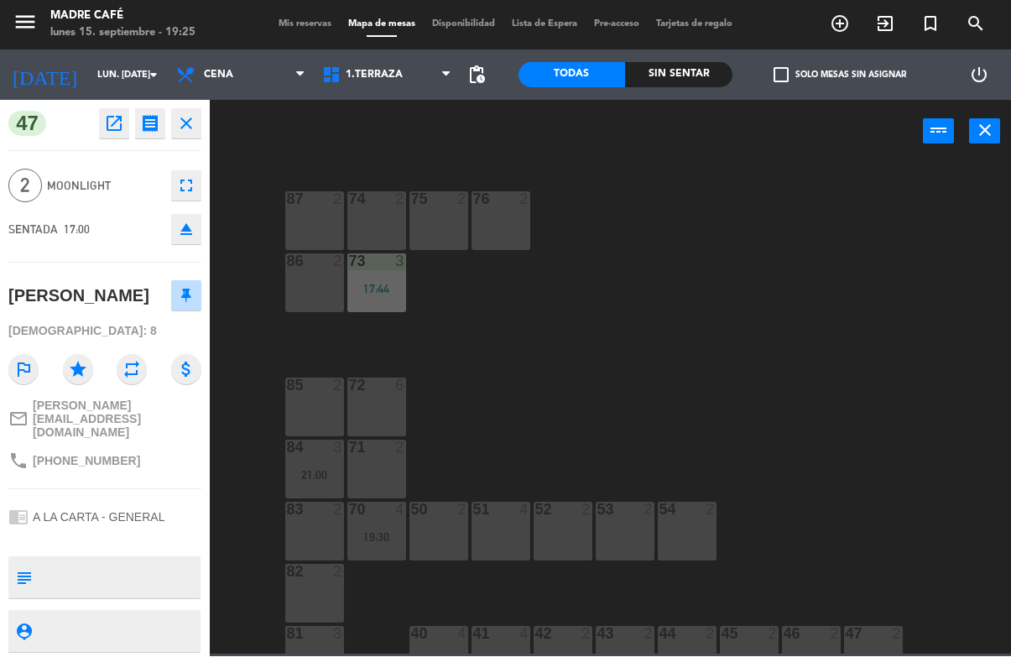
click at [197, 121] on button "close" at bounding box center [186, 124] width 30 height 30
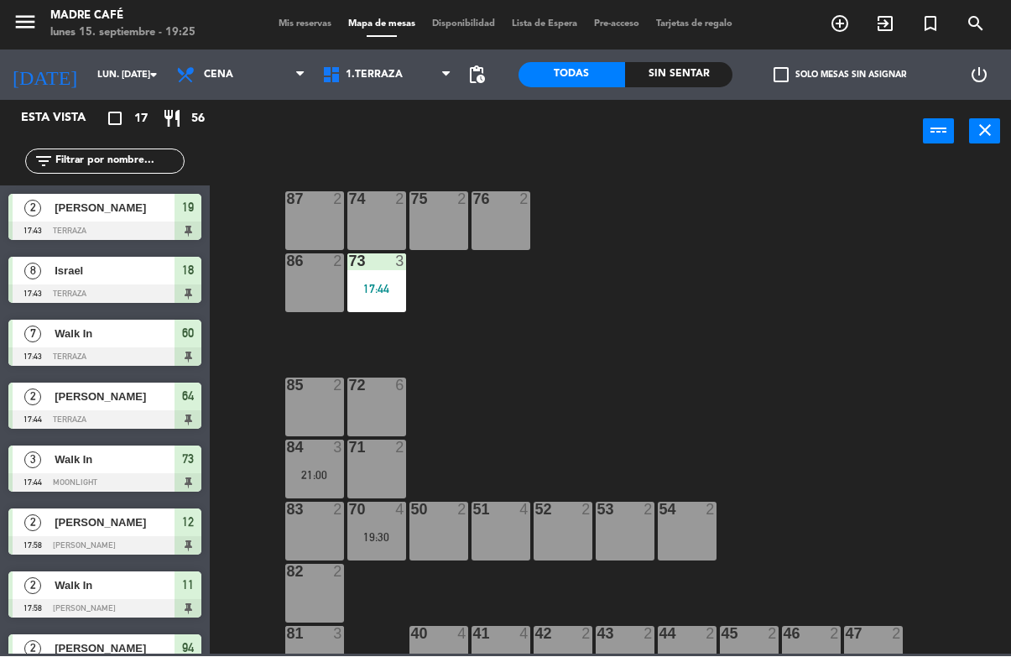
click at [189, 216] on span "19" at bounding box center [188, 208] width 12 height 20
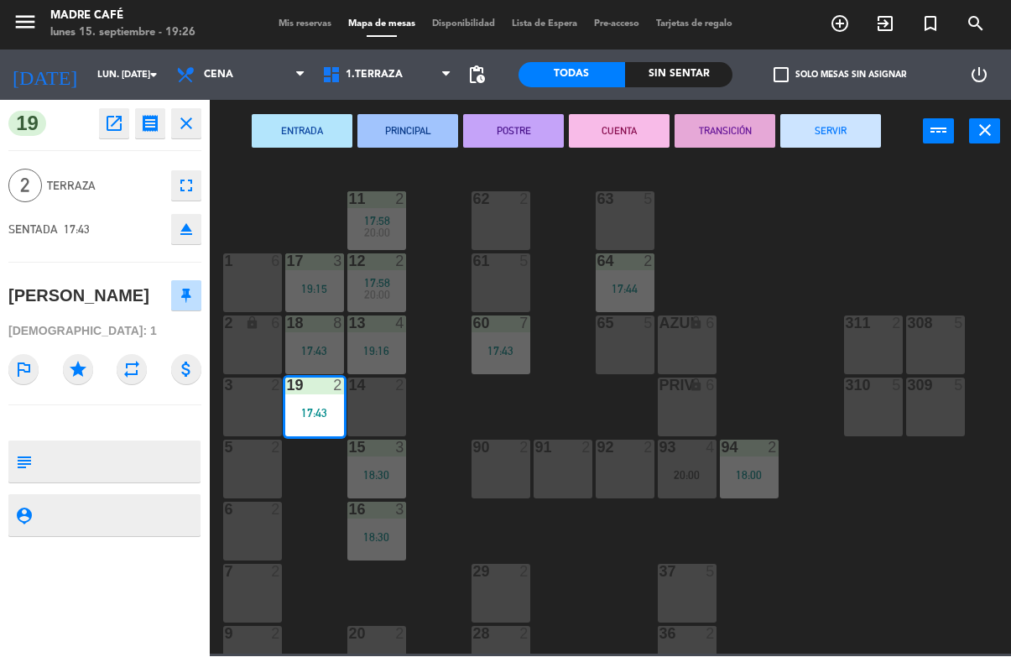
click at [852, 122] on button "SERVIR" at bounding box center [830, 132] width 101 height 34
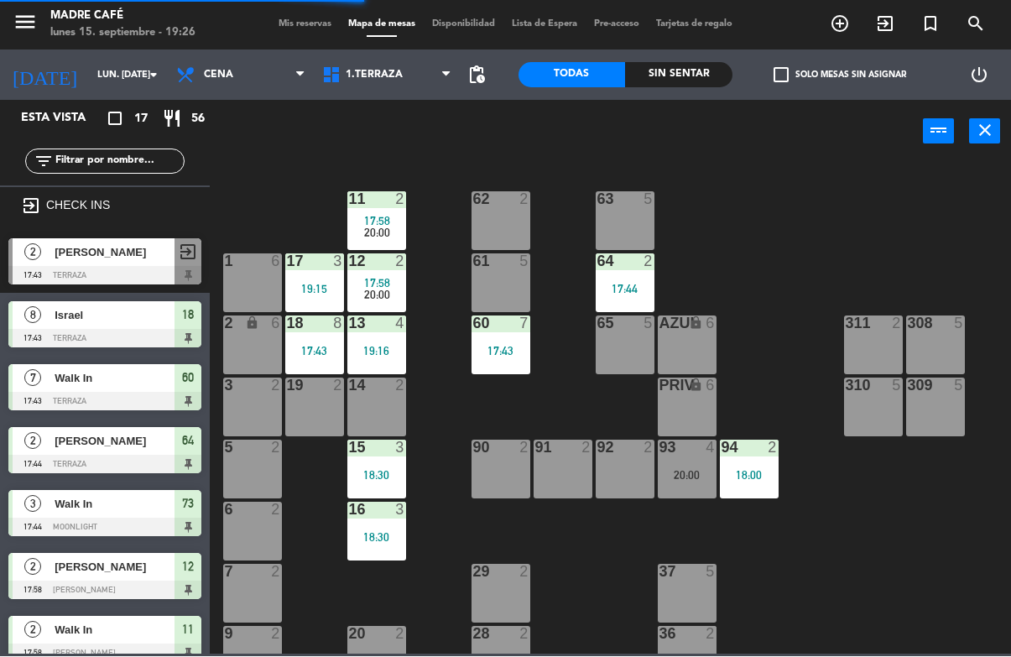
click at [193, 314] on span "18" at bounding box center [188, 315] width 12 height 20
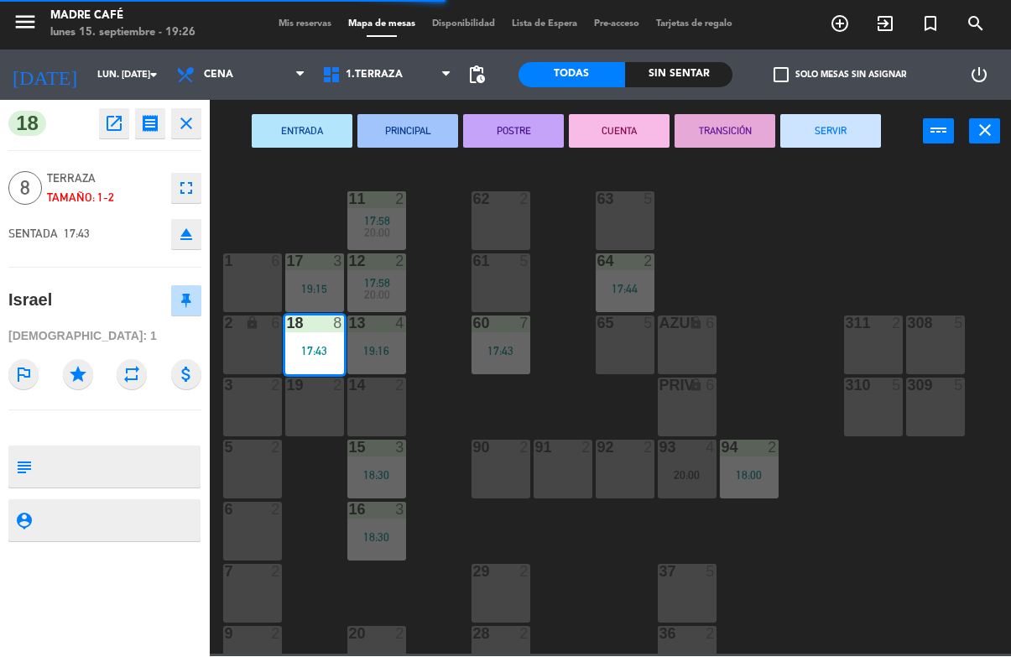
click at [841, 126] on button "SERVIR" at bounding box center [830, 132] width 101 height 34
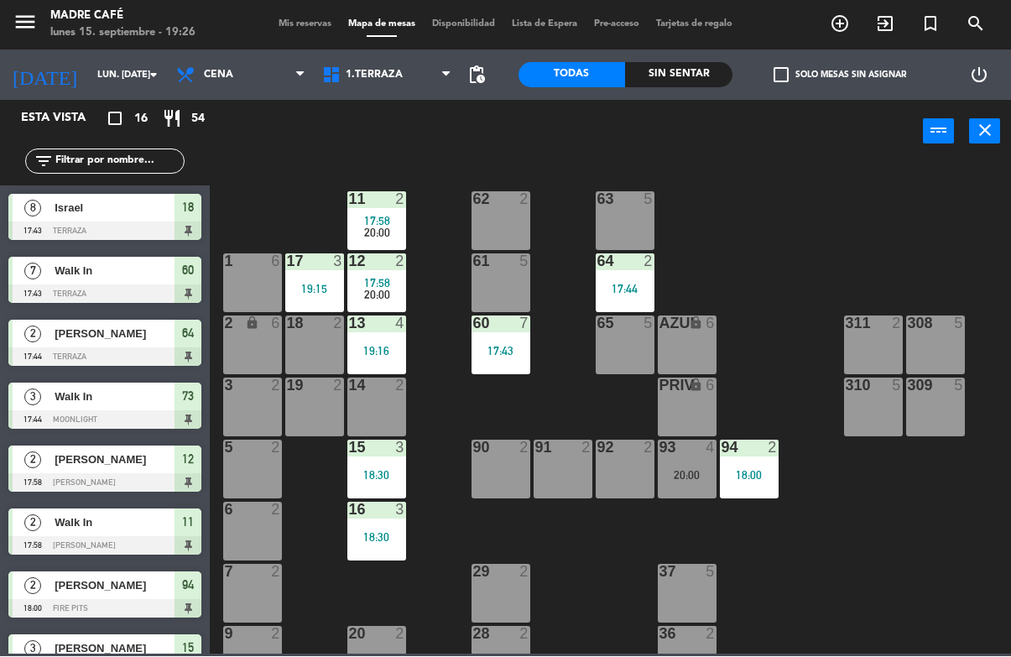
click at [194, 216] on span "18" at bounding box center [188, 208] width 12 height 20
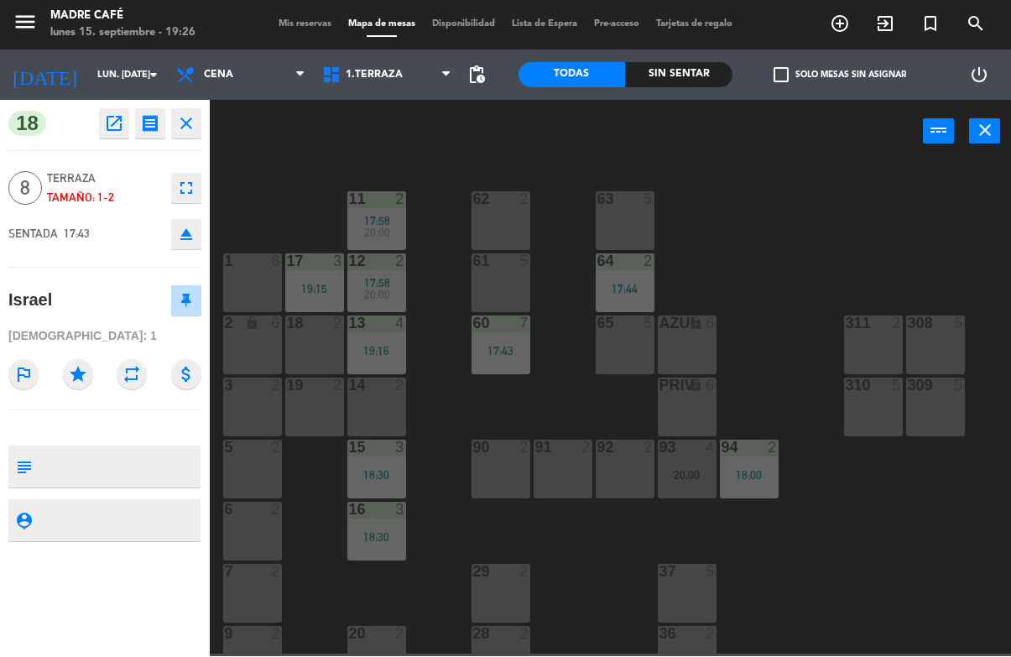
click at [180, 129] on icon "close" at bounding box center [186, 124] width 20 height 20
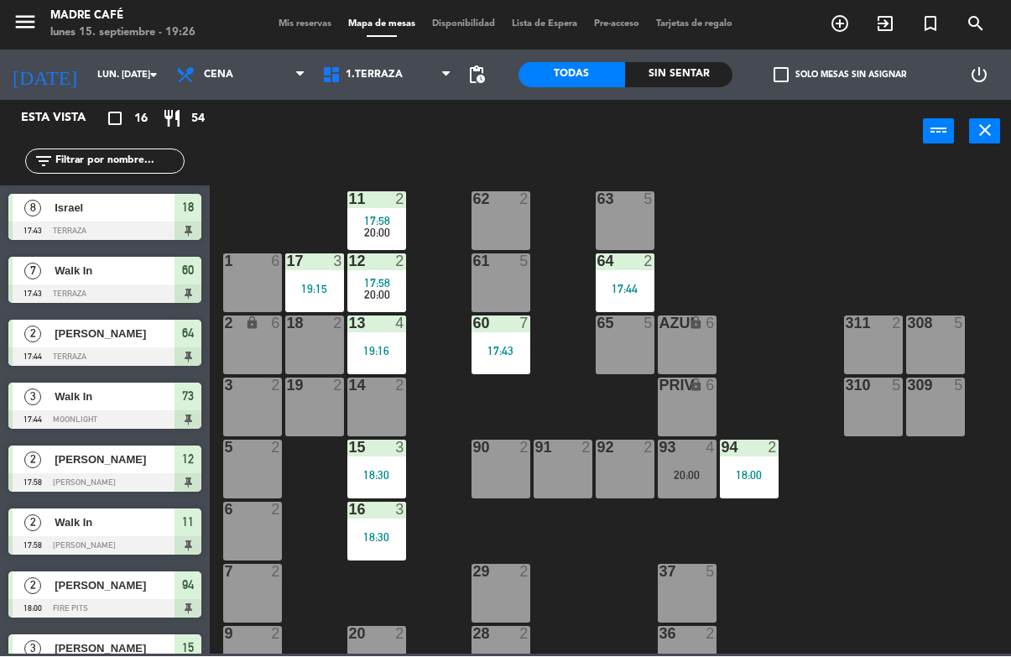
click at [186, 200] on span "18" at bounding box center [188, 208] width 12 height 20
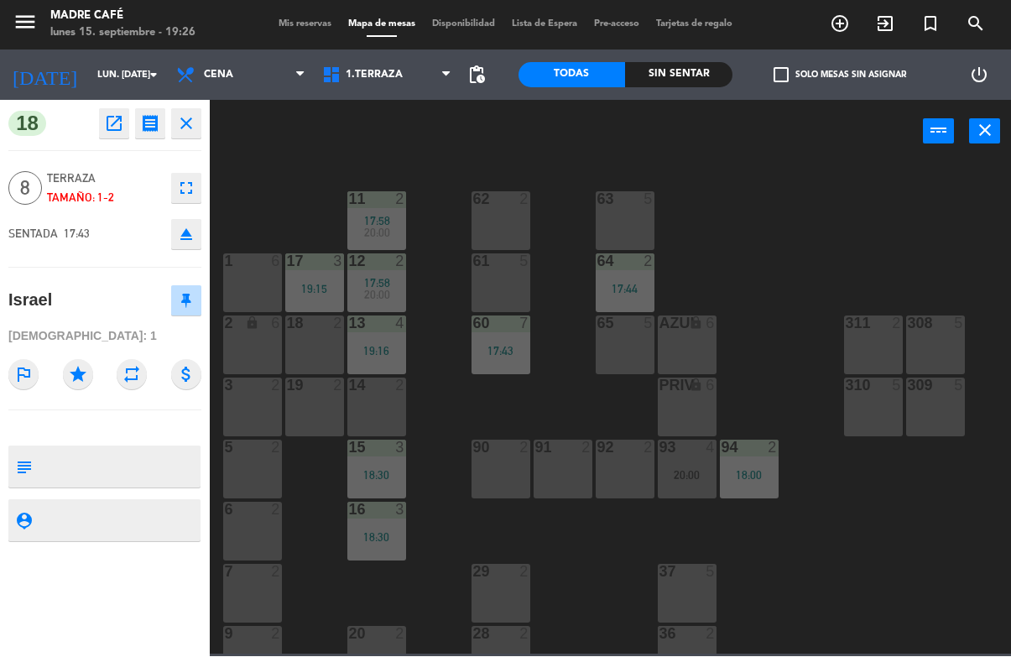
click at [192, 118] on icon "close" at bounding box center [186, 124] width 20 height 20
